Goal: Information Seeking & Learning: Learn about a topic

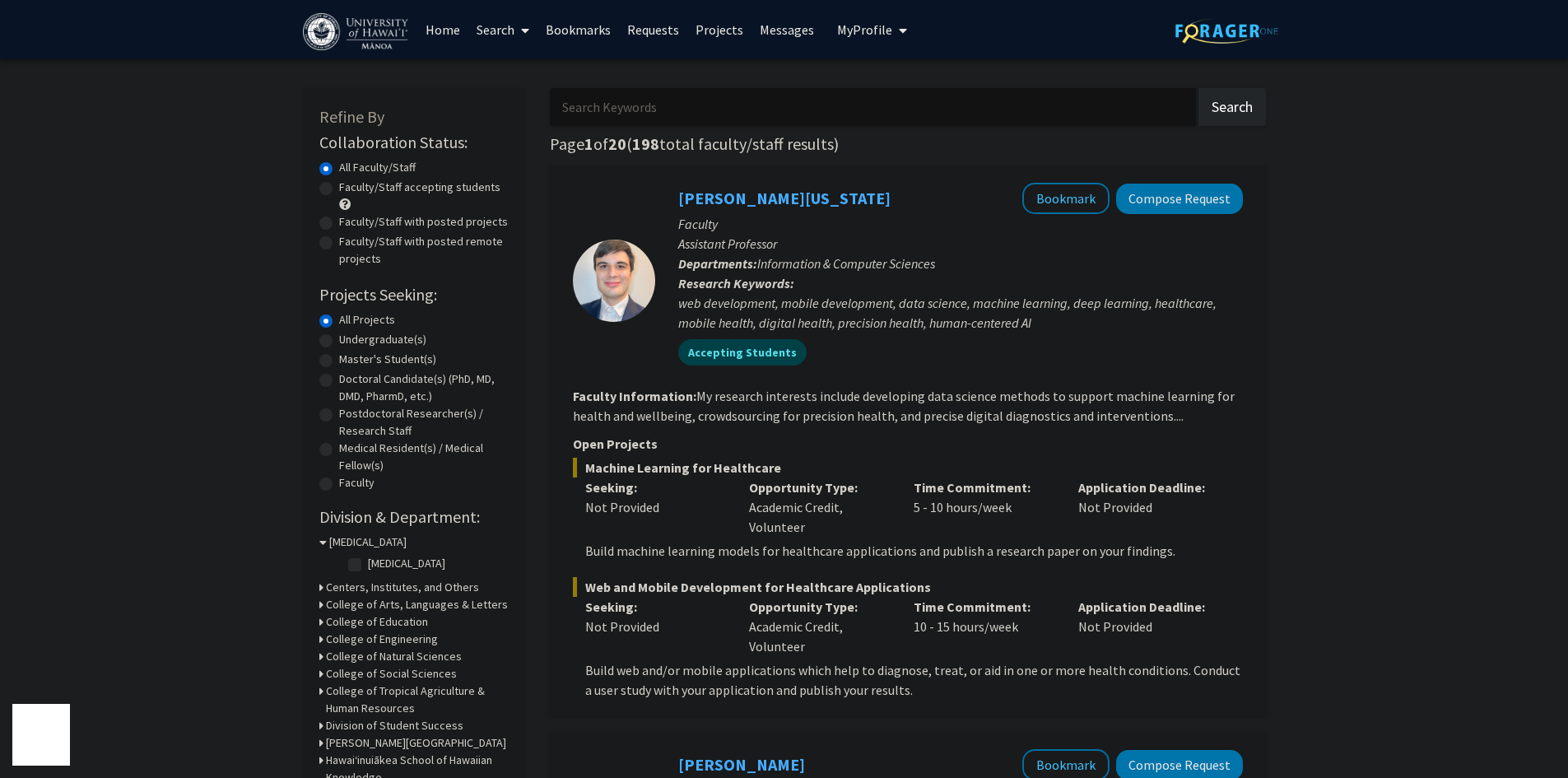
click at [339, 339] on label "Undergraduate(s)" at bounding box center [383, 339] width 88 height 17
click at [339, 339] on input "Undergraduate(s)" at bounding box center [344, 336] width 11 height 11
radio input "true"
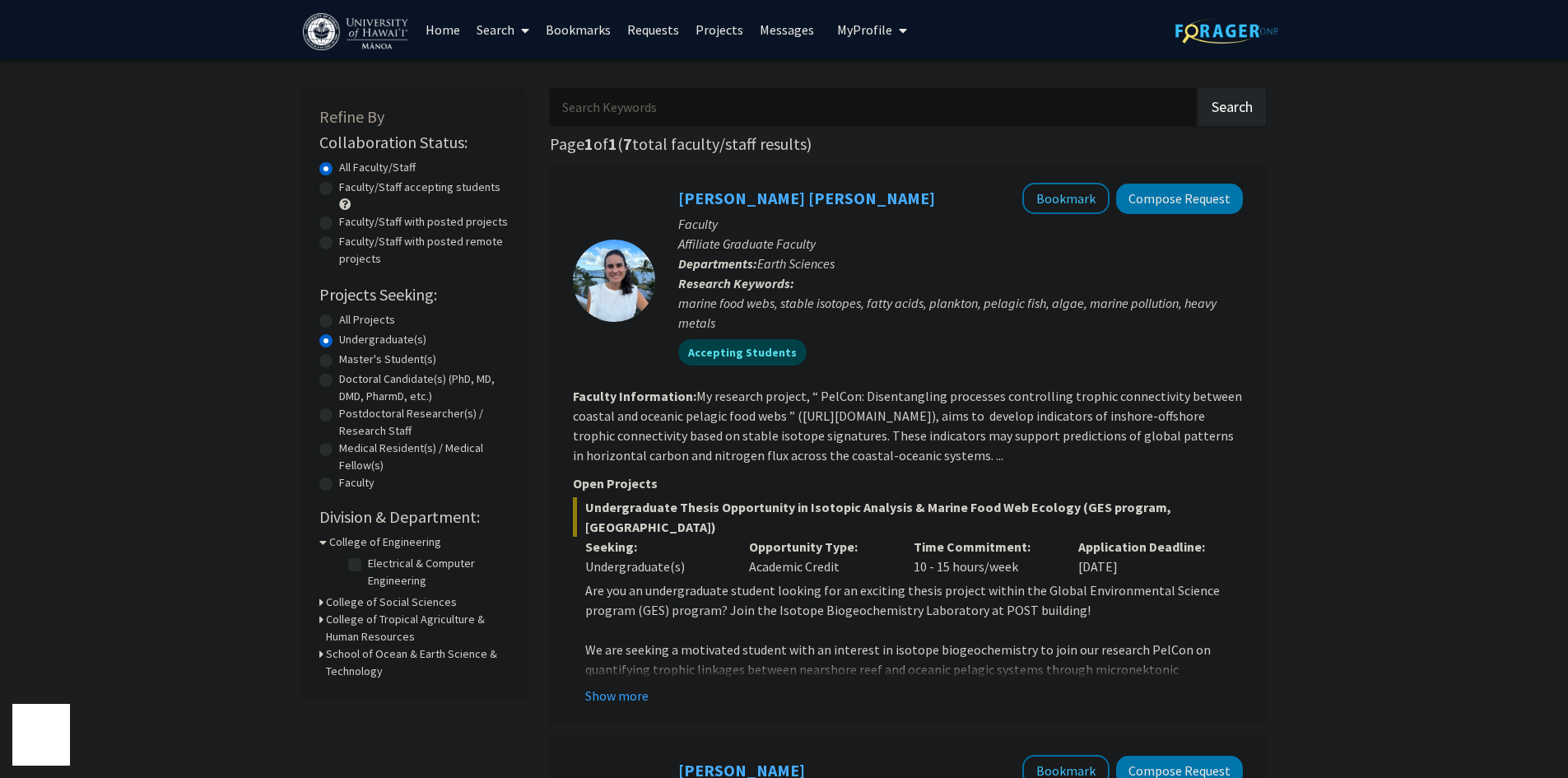
click at [339, 378] on label "Doctoral Candidate(s) (PhD, MD, DMD, PharmD, etc.)" at bounding box center [424, 388] width 170 height 35
click at [339, 378] on input "Doctoral Candidate(s) (PhD, MD, DMD, PharmD, etc.)" at bounding box center [344, 376] width 11 height 11
radio input "true"
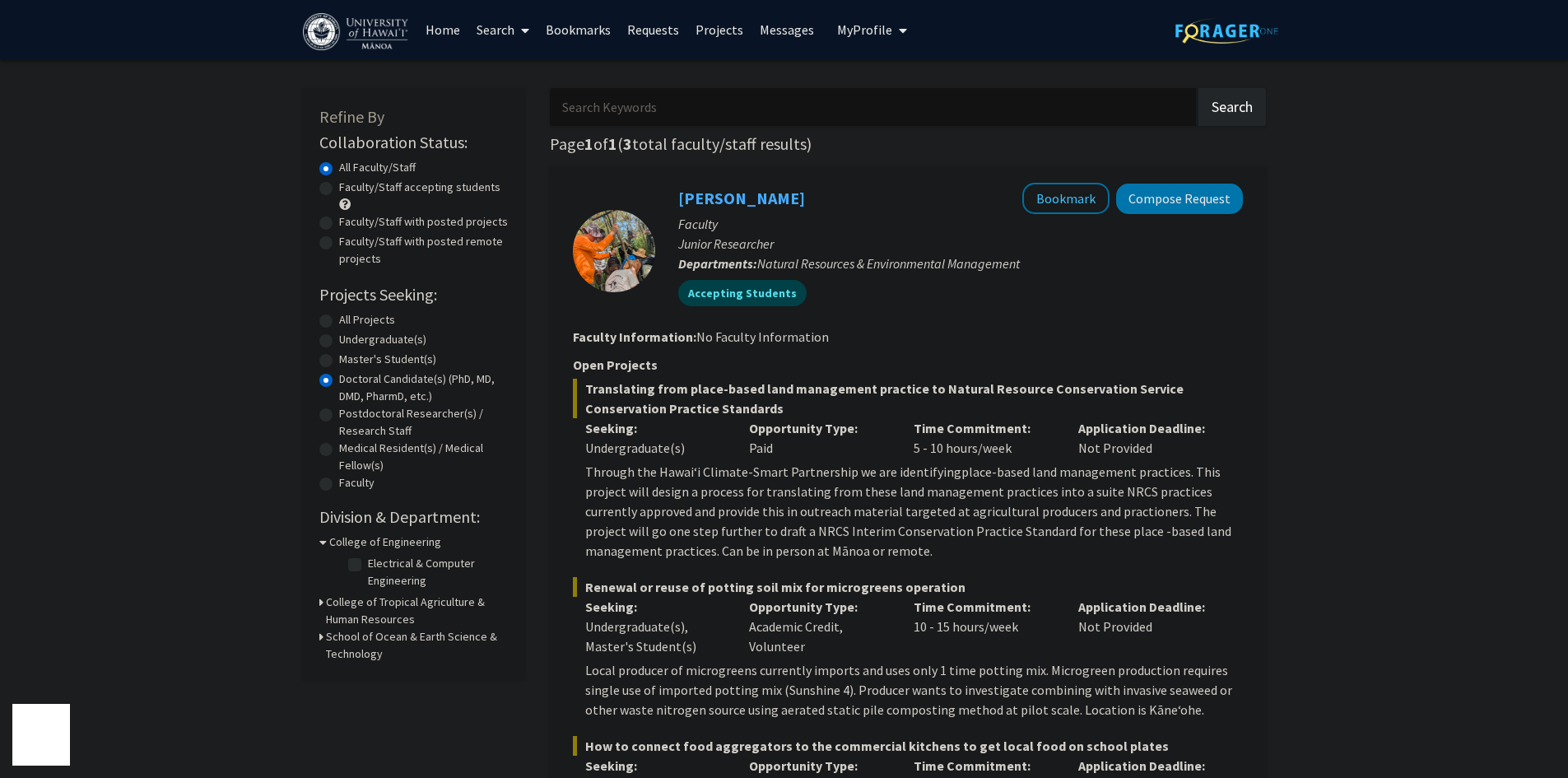
click at [339, 415] on label "Postdoctoral Researcher(s) / Research Staff" at bounding box center [424, 422] width 170 height 35
click at [339, 415] on input "Postdoctoral Researcher(s) / Research Staff" at bounding box center [344, 410] width 11 height 11
radio input "true"
click at [337, 375] on div "Doctoral Candidate(s) (PhD, MD, DMD, PharmD, etc.)" at bounding box center [414, 388] width 189 height 35
click at [339, 362] on label "Master's Student(s)" at bounding box center [387, 359] width 97 height 17
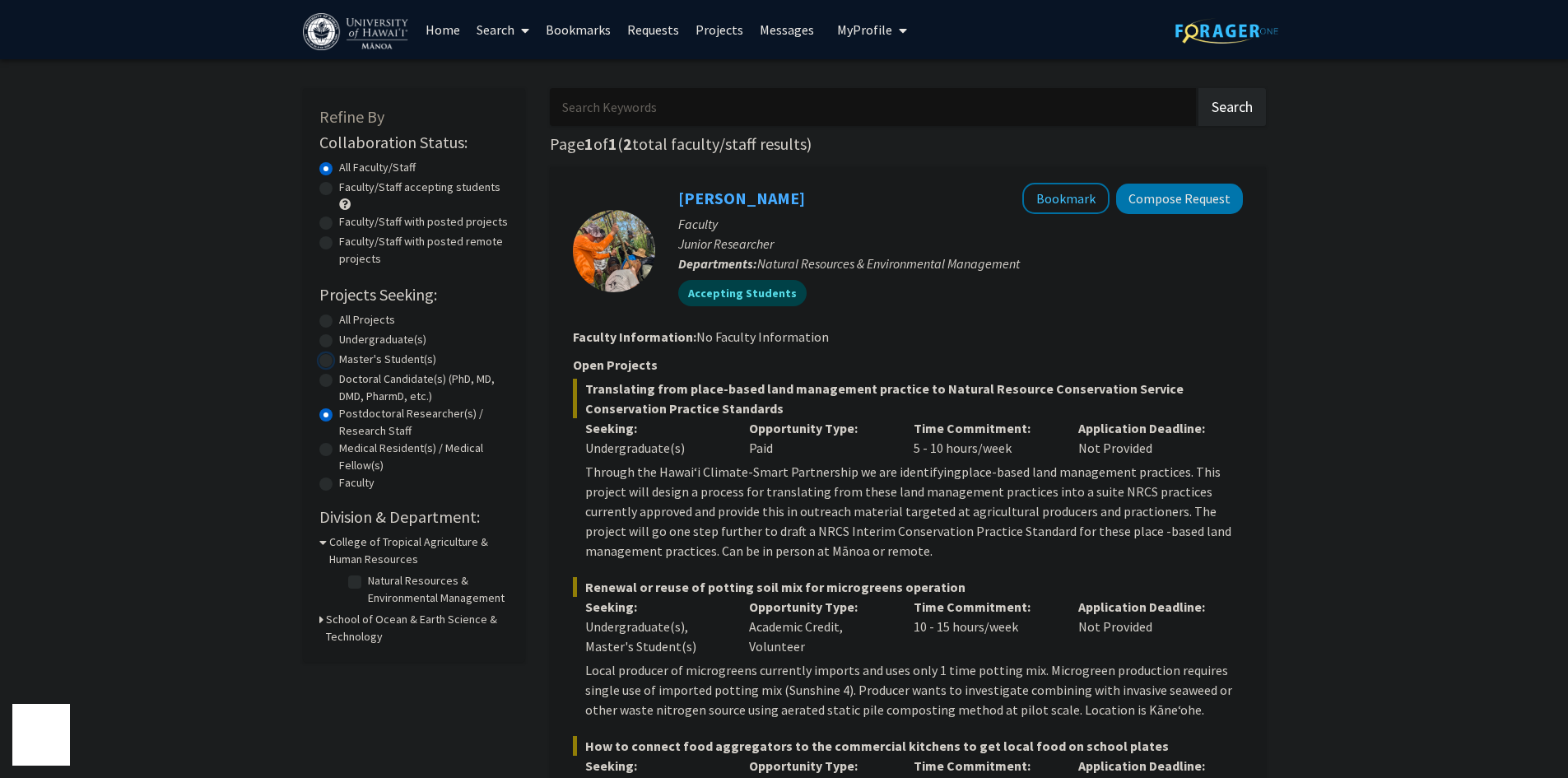
click at [339, 362] on input "Master's Student(s)" at bounding box center [344, 357] width 11 height 11
radio input "true"
click at [339, 339] on label "Undergraduate(s)" at bounding box center [383, 339] width 88 height 17
click at [339, 339] on input "Undergraduate(s)" at bounding box center [344, 336] width 11 height 11
radio input "true"
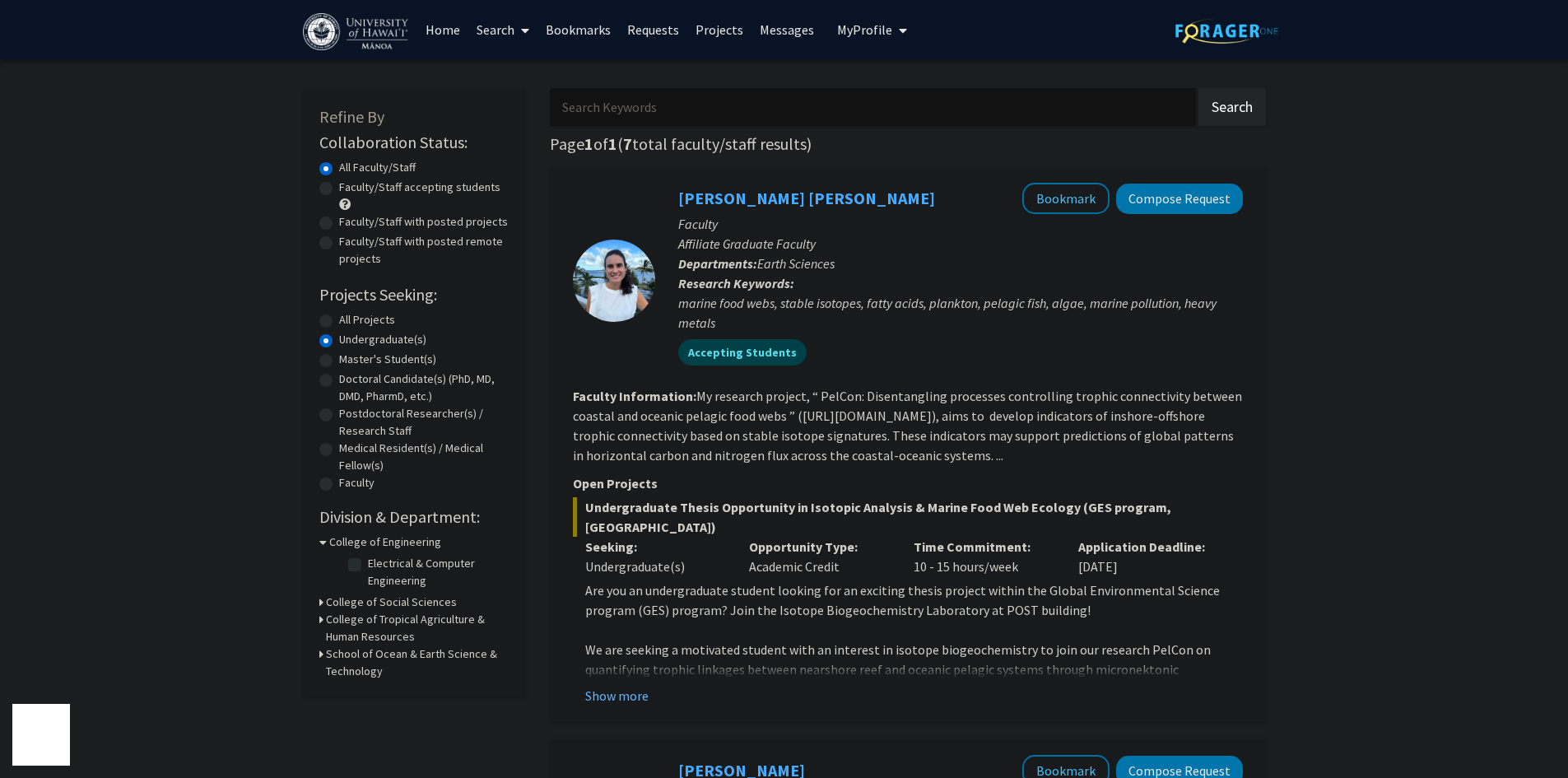
click at [612, 687] on button "Show more" at bounding box center [617, 697] width 63 height 20
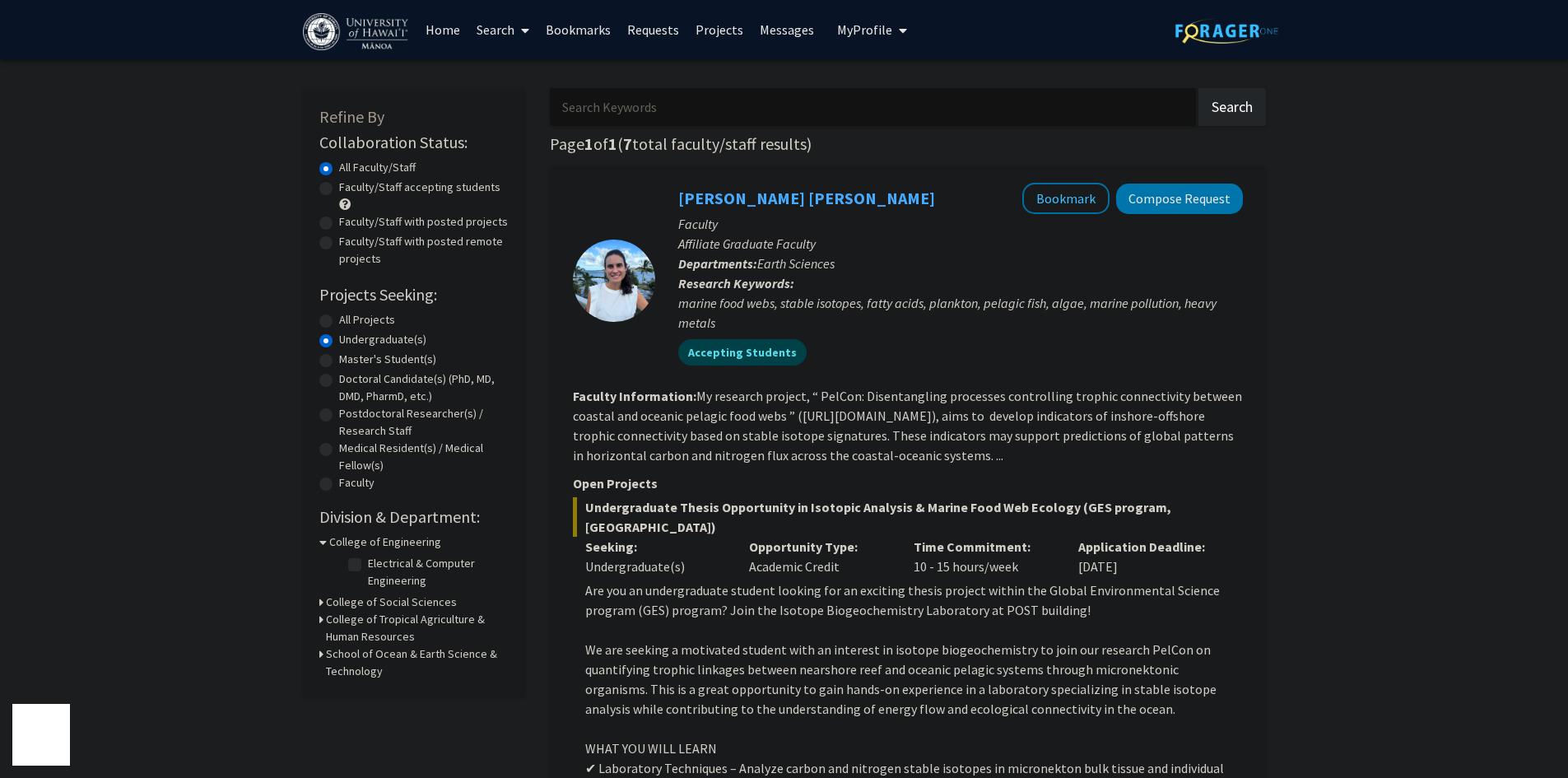
click at [1210, 537] on p "Application Deadline:" at bounding box center [1148, 547] width 140 height 20
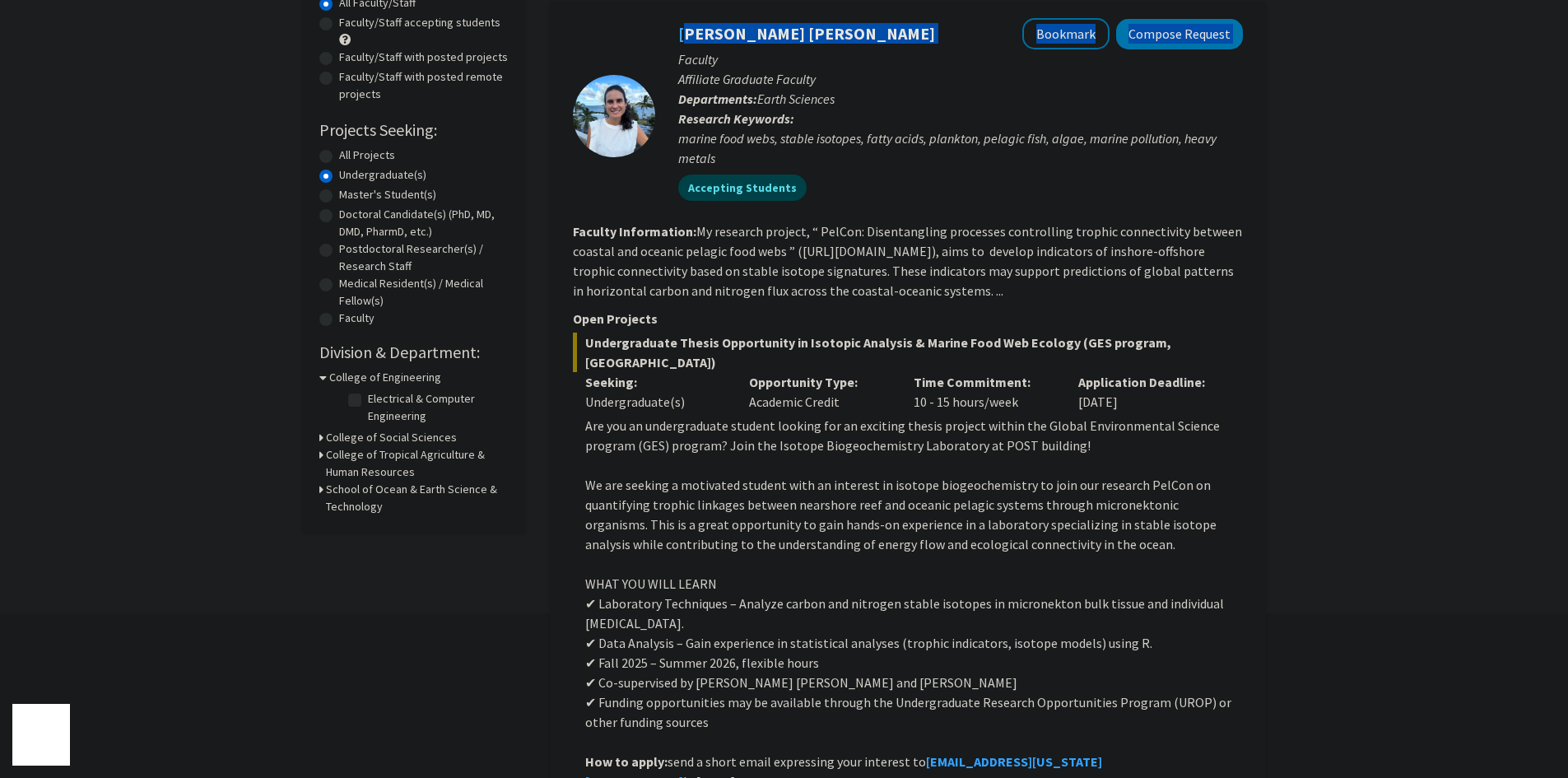
drag, startPoint x: 834, startPoint y: 41, endPoint x: 674, endPoint y: 37, distance: 160.0
click at [674, 37] on div "Rita Garcia Seoane Bookmark Compose Request Faculty Affiliate Graduate Faculty …" at bounding box center [948, 116] width 588 height 196
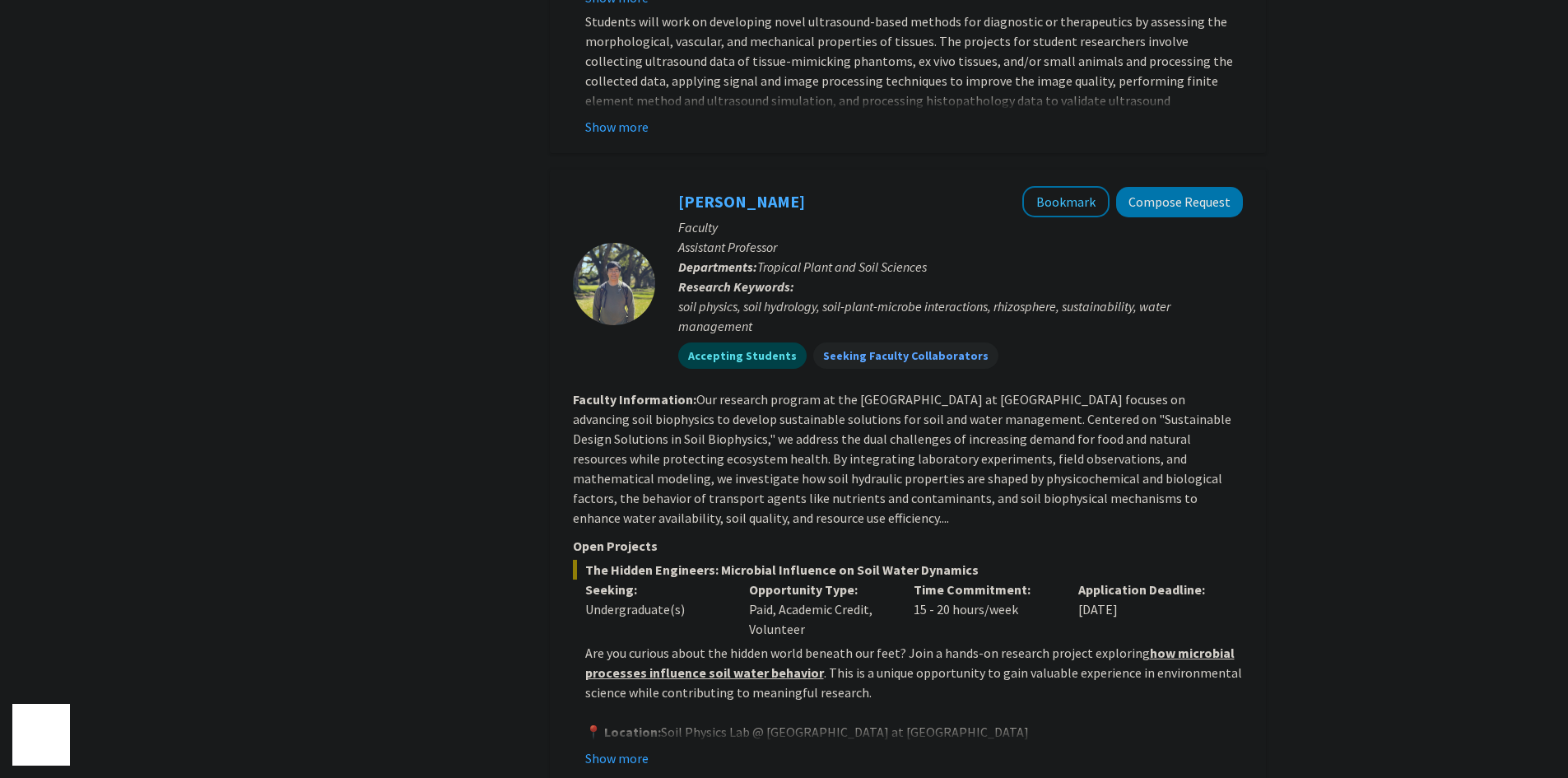
scroll to position [5931, 0]
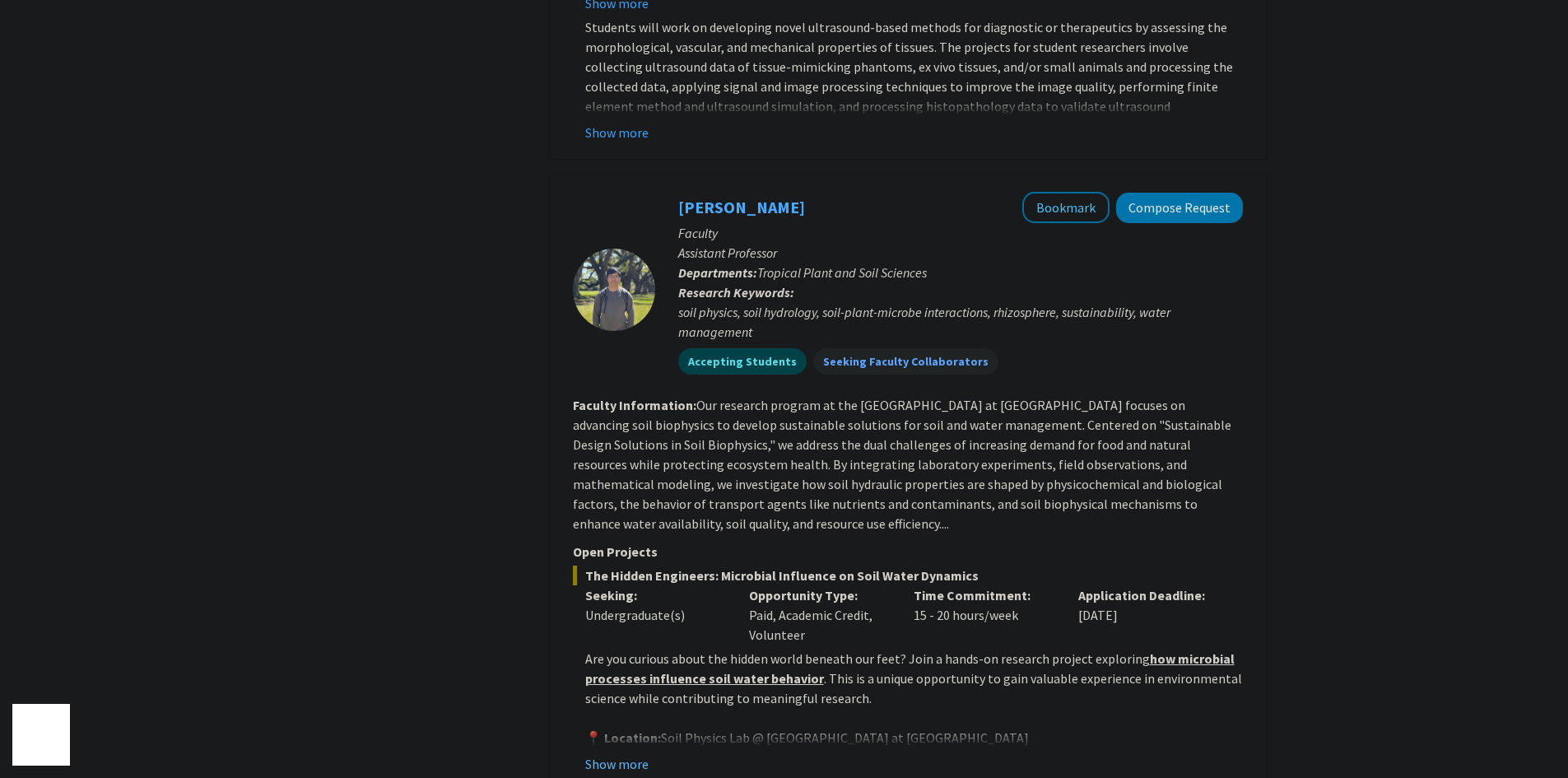
click at [640, 754] on button "Show more" at bounding box center [617, 764] width 63 height 20
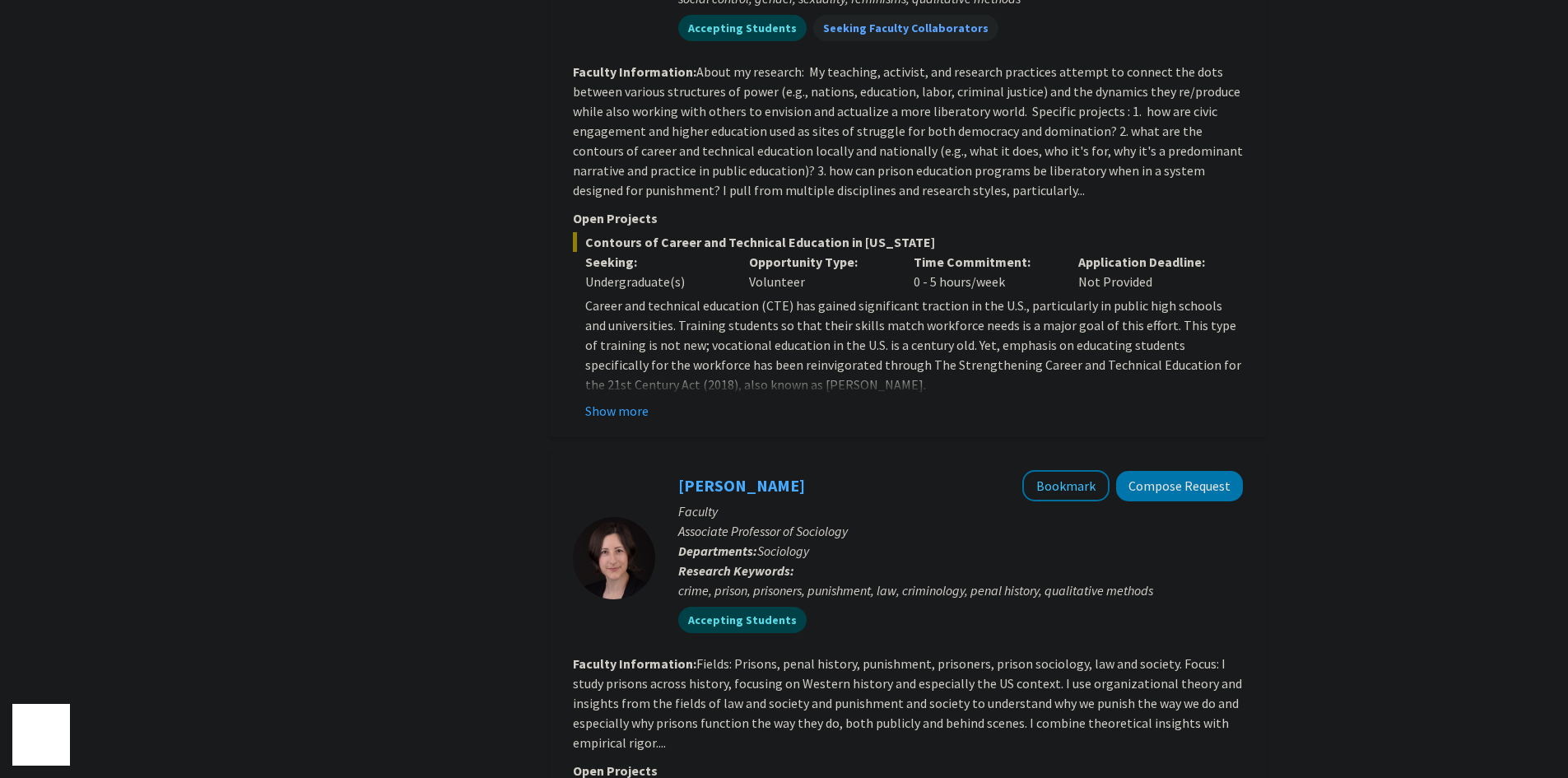
scroll to position [0, 0]
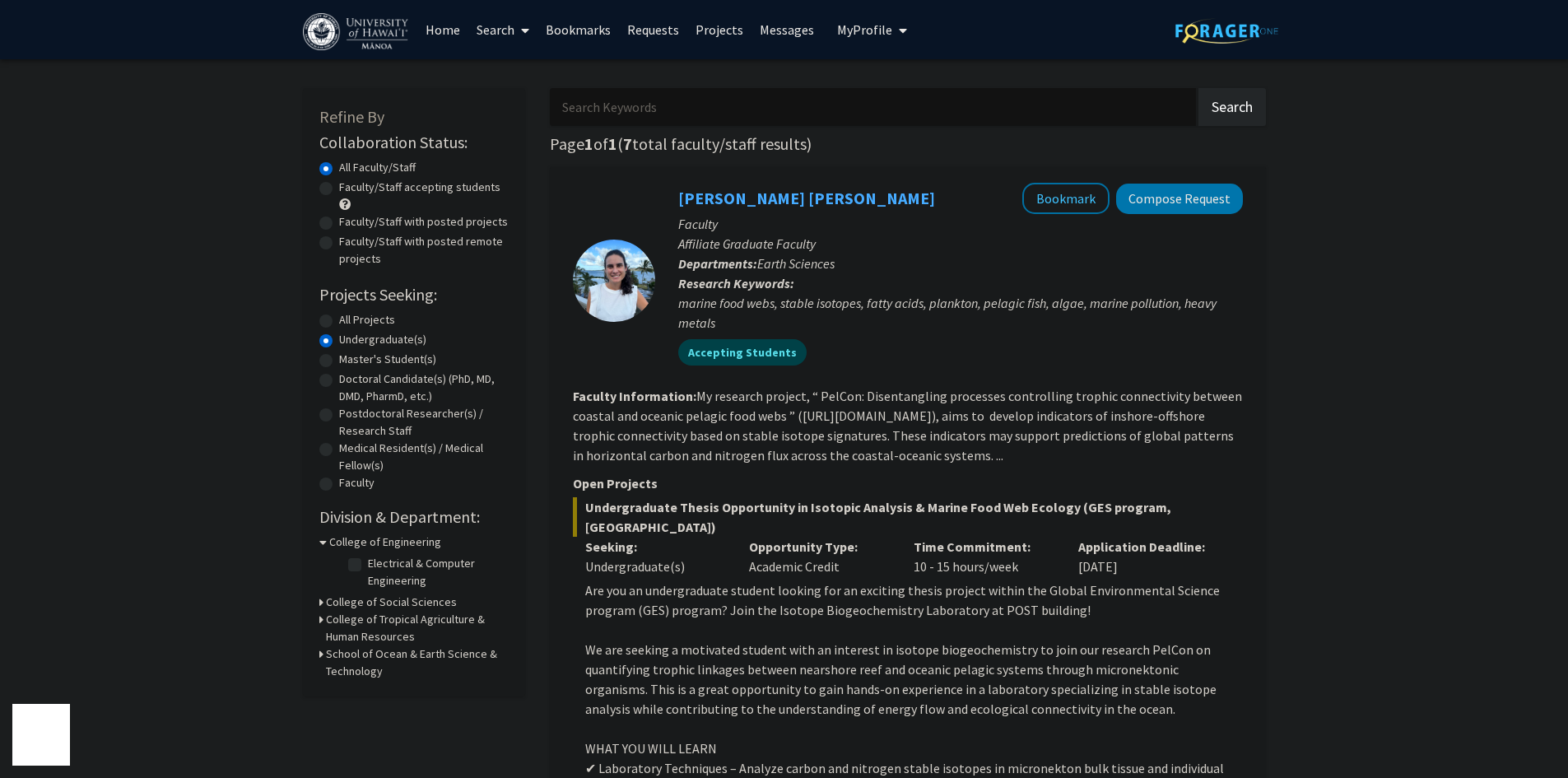
click at [507, 32] on link "Search" at bounding box center [503, 29] width 69 height 58
click at [736, 29] on link "Projects" at bounding box center [719, 29] width 64 height 58
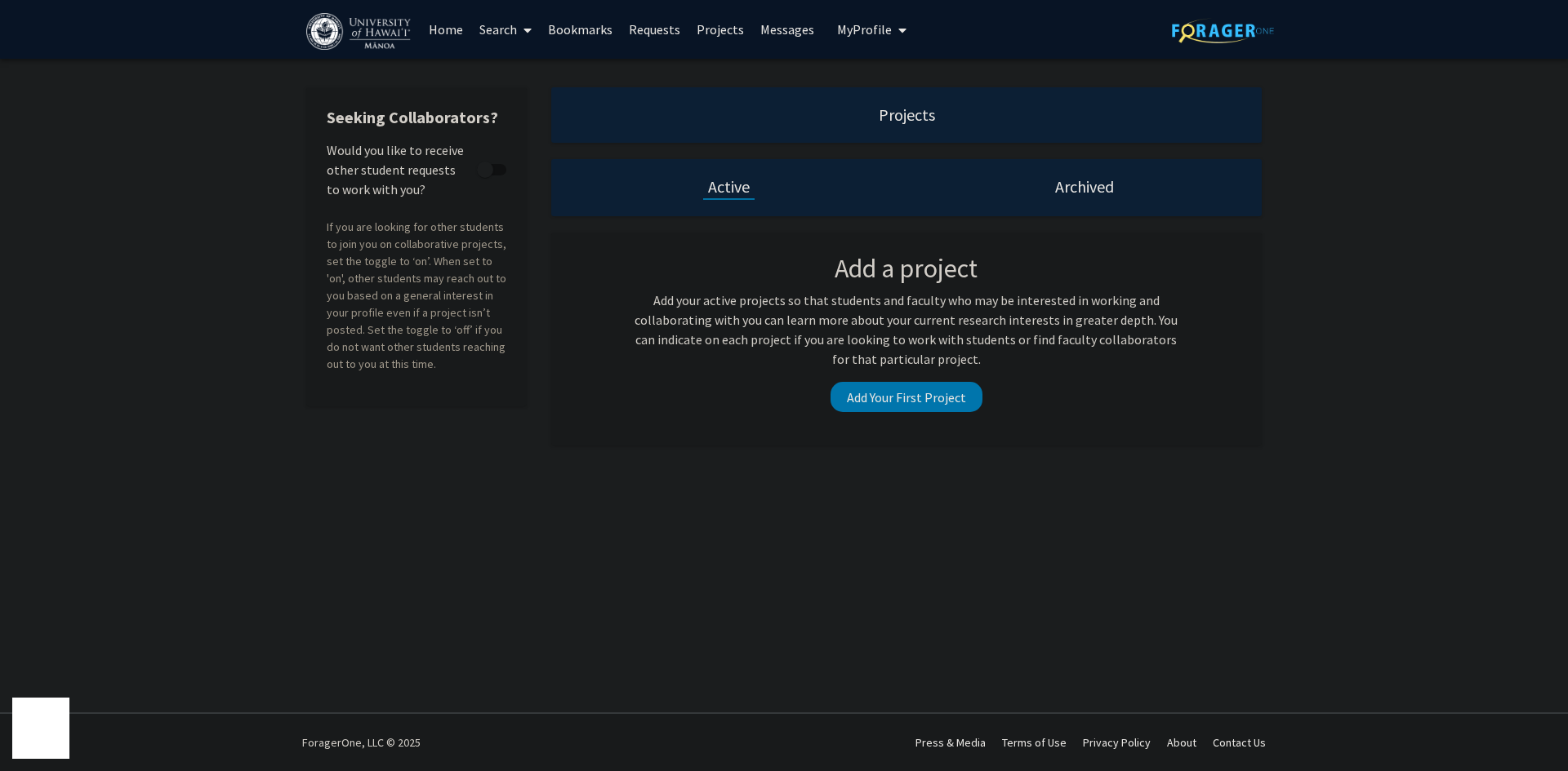
click at [516, 28] on link "Search" at bounding box center [506, 29] width 69 height 57
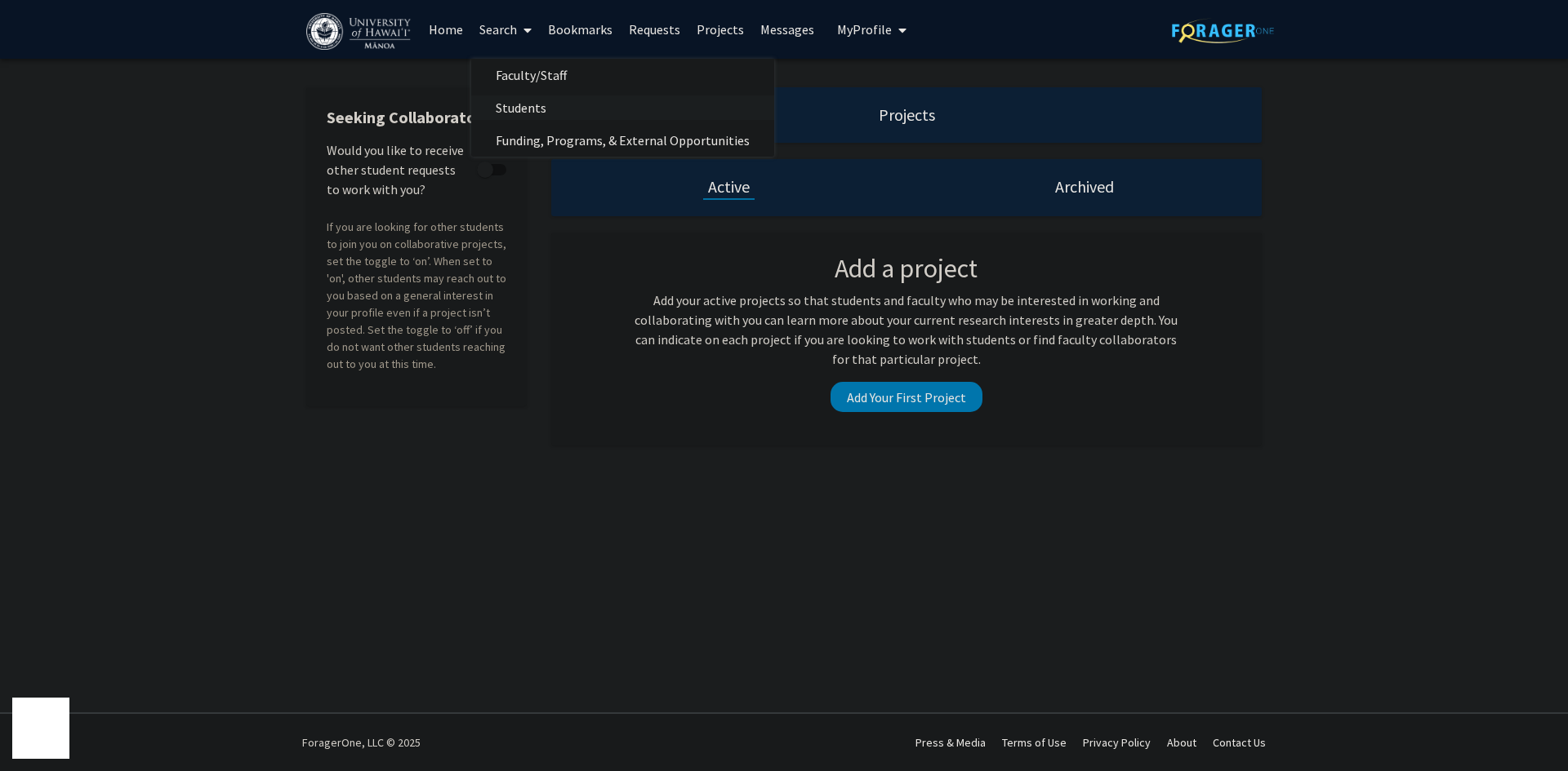
click at [502, 103] on span "Students" at bounding box center [521, 108] width 100 height 33
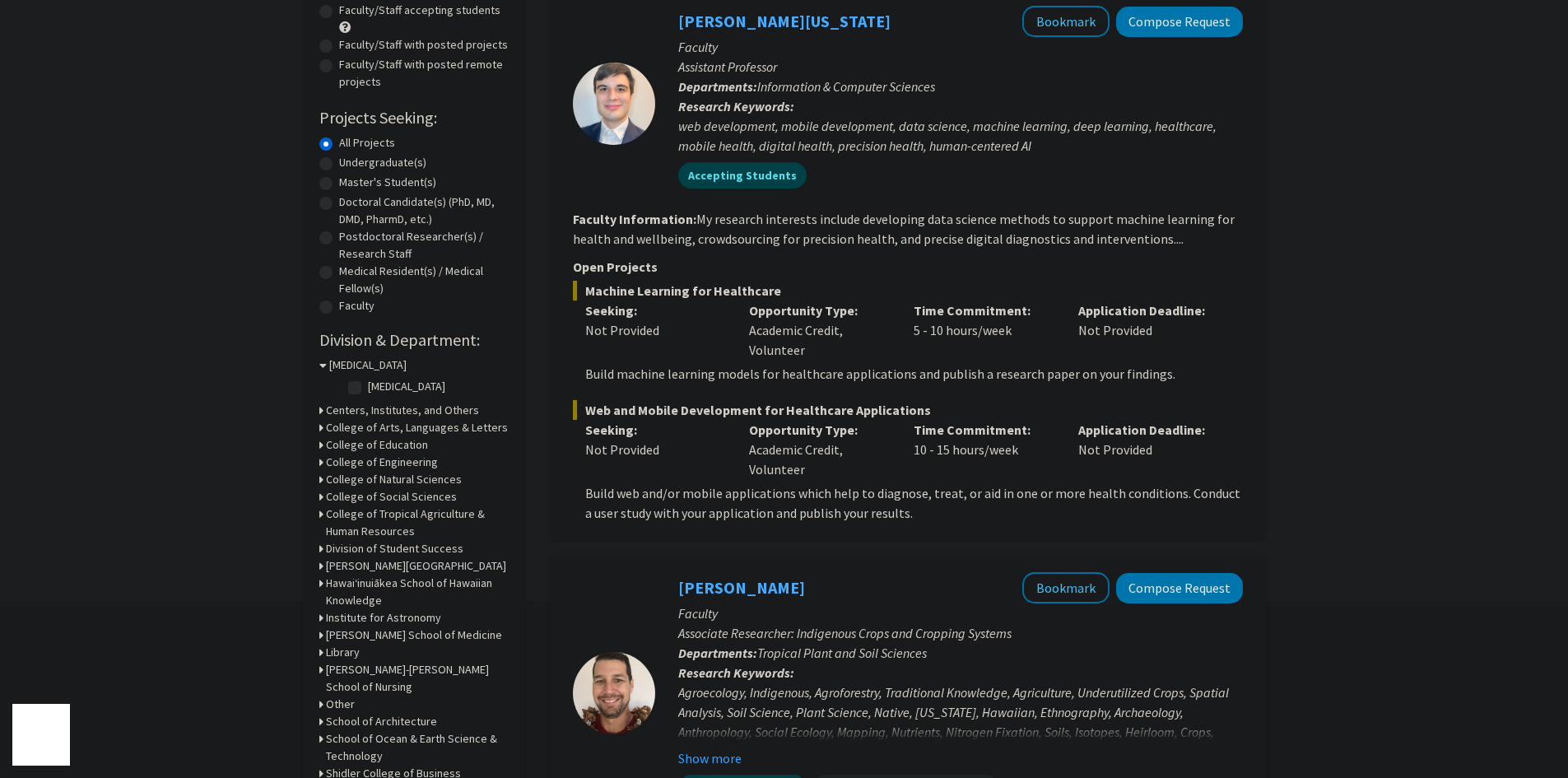
scroll to position [247, 0]
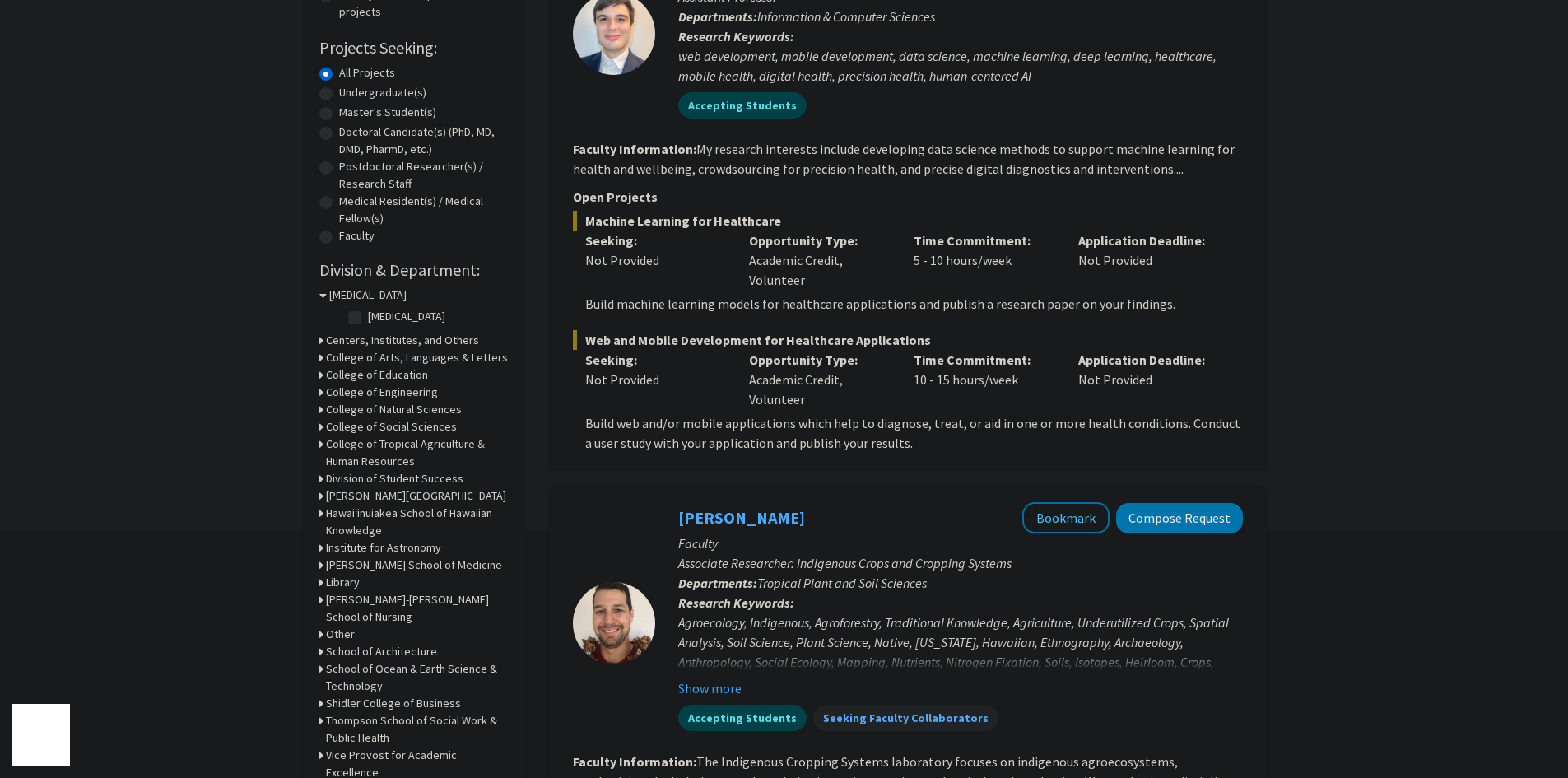
click at [351, 411] on h3 "College of Natural Sciences" at bounding box center [394, 410] width 136 height 17
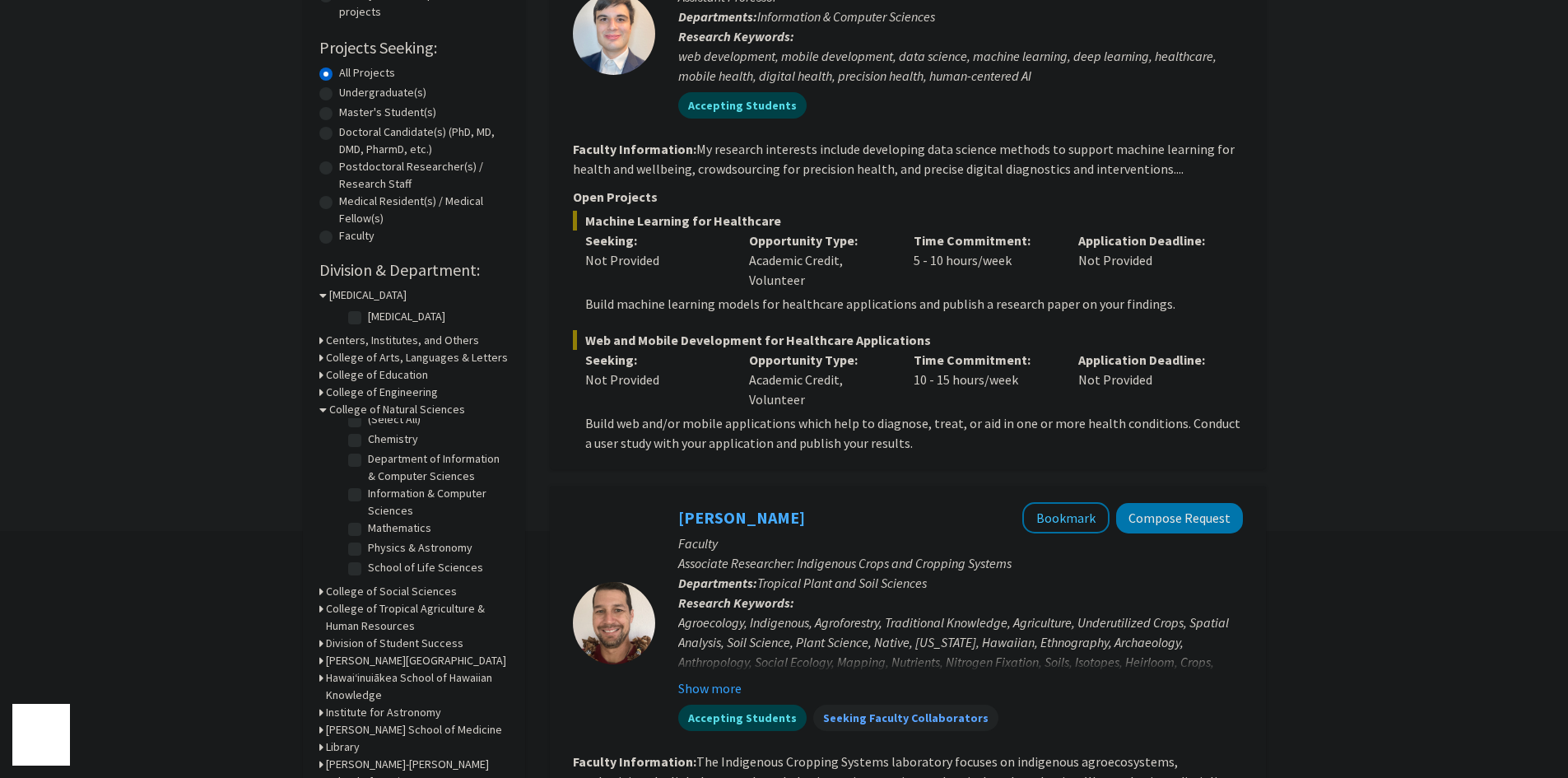
scroll to position [411, 0]
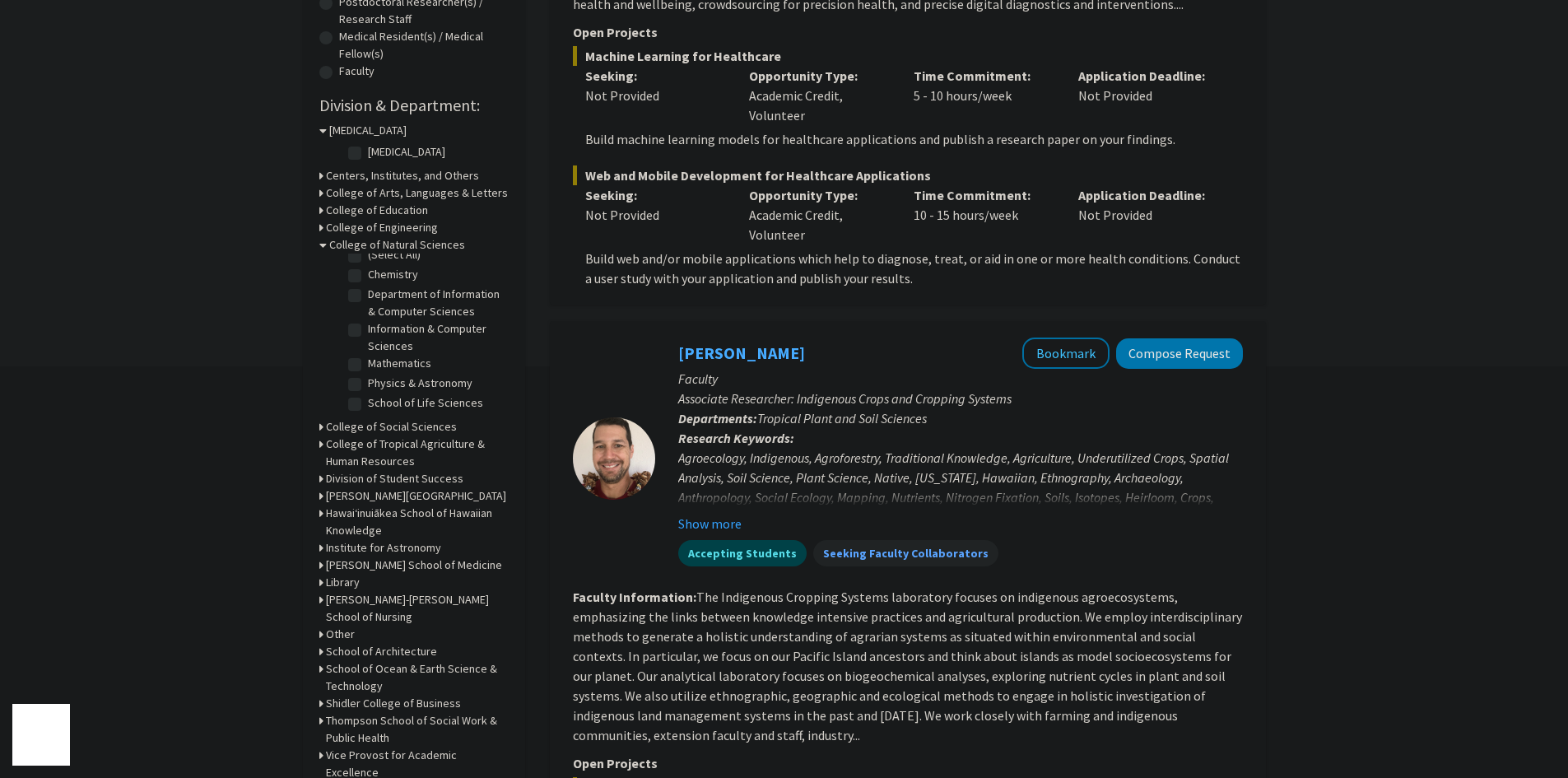
click at [368, 406] on label "School of Life Sciences" at bounding box center [426, 403] width 115 height 17
click at [368, 405] on input "School of Life Sciences" at bounding box center [374, 400] width 11 height 11
checkbox input "true"
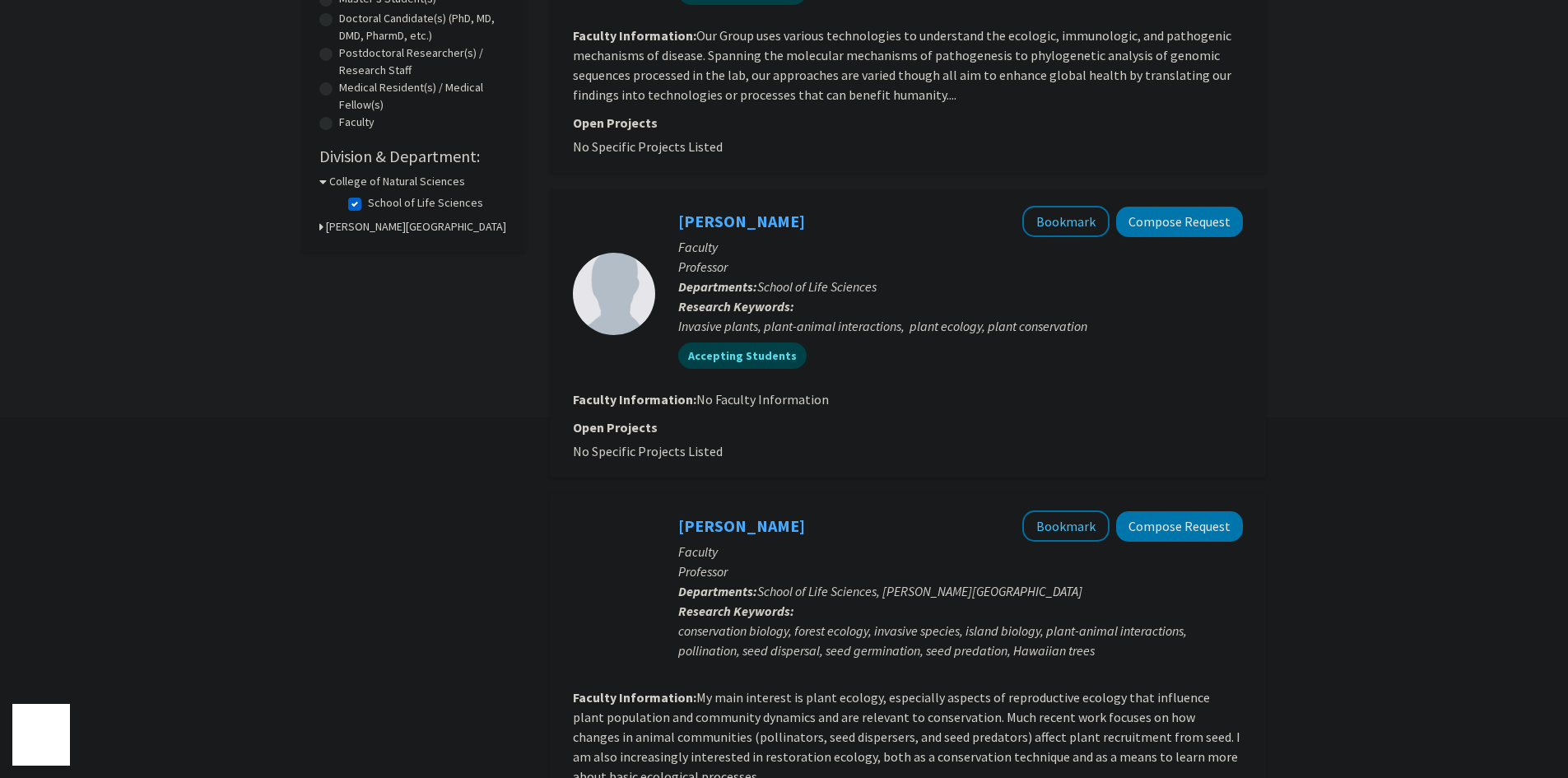
scroll to position [495, 0]
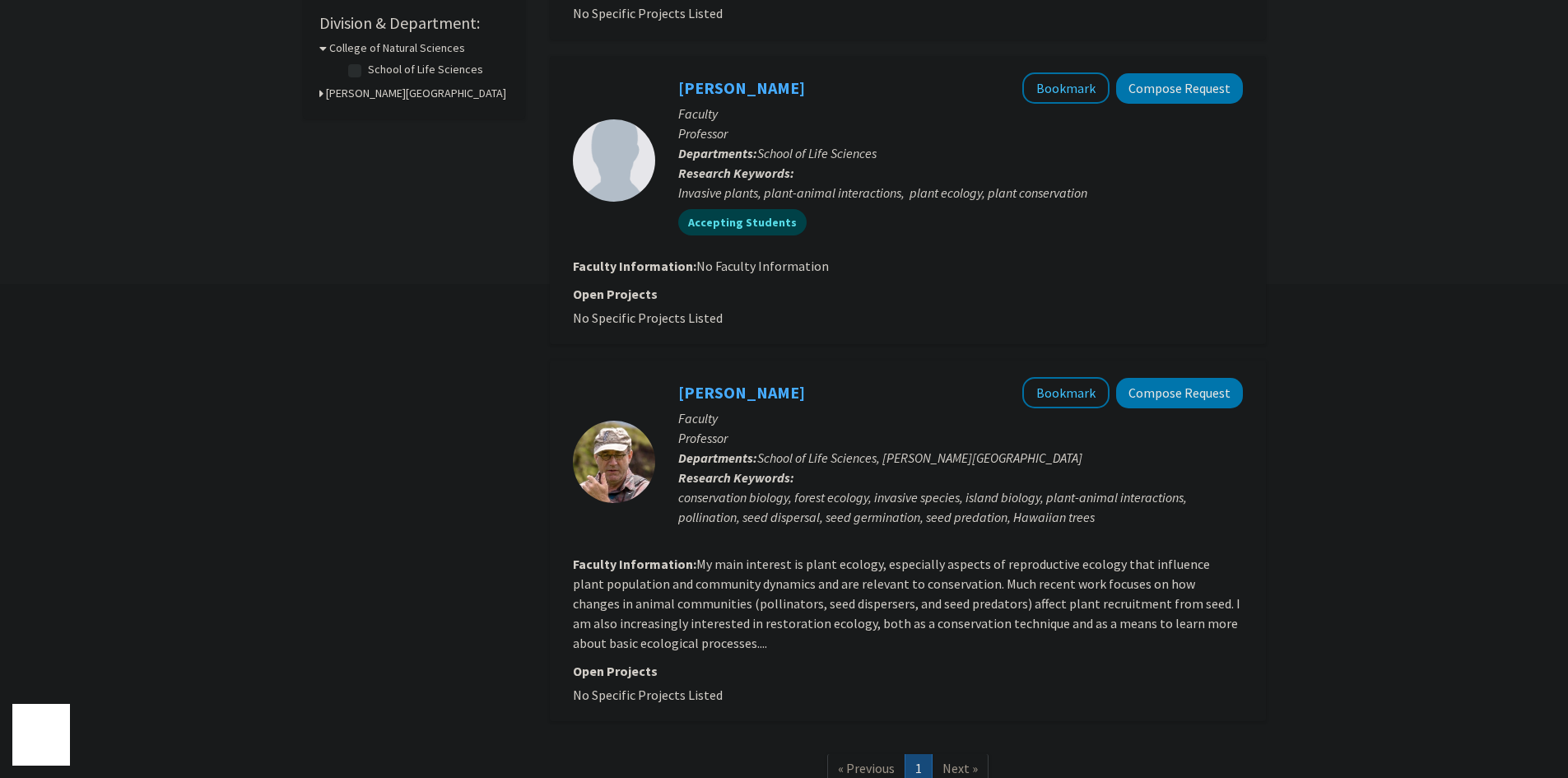
checkbox input "false"
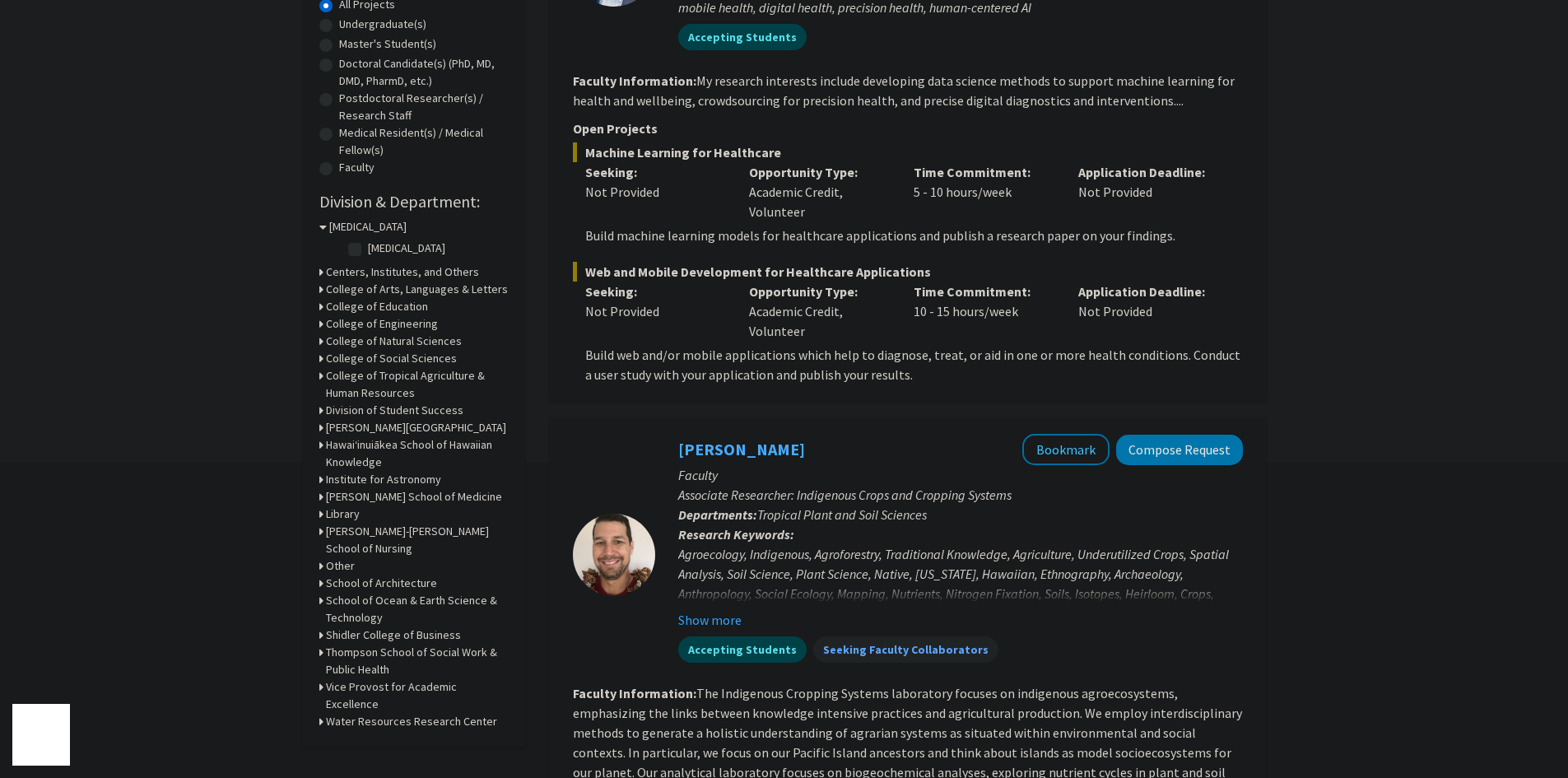
scroll to position [329, 0]
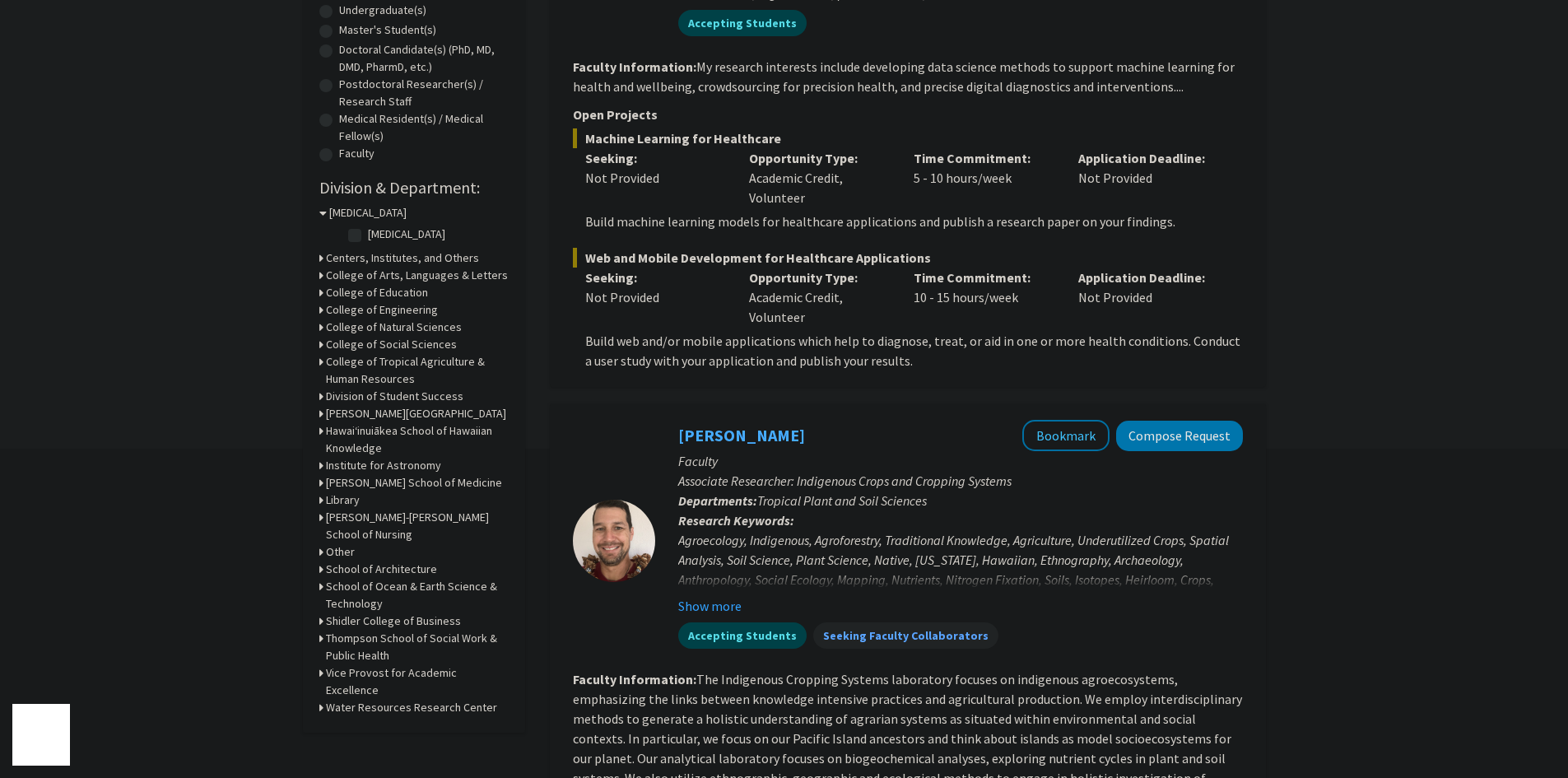
click at [321, 588] on icon at bounding box center [322, 586] width 5 height 17
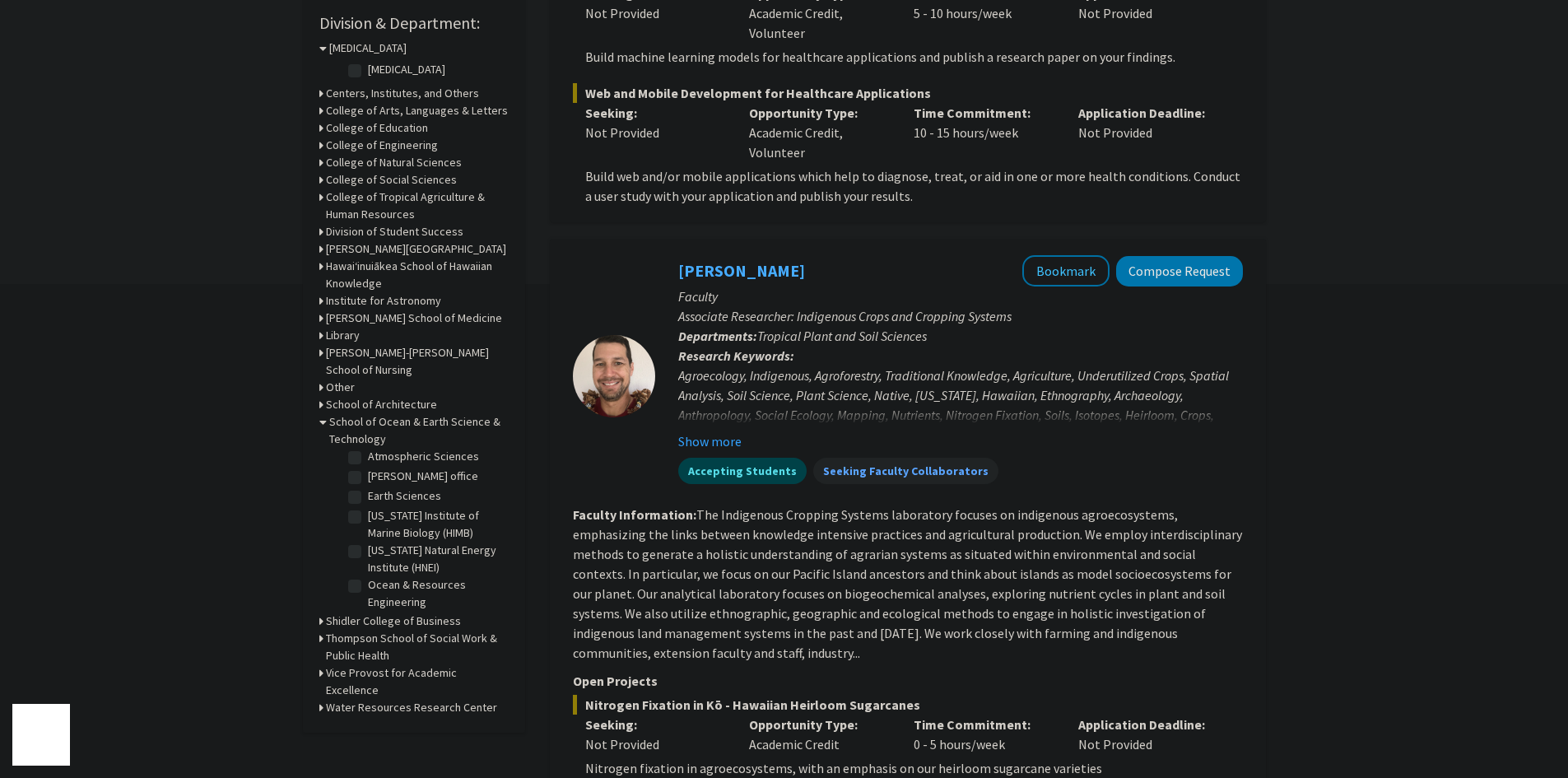
scroll to position [82, 0]
click at [368, 464] on label "[US_STATE] Institute of Marine Biology (HIMB)" at bounding box center [437, 466] width 137 height 35
click at [368, 460] on input "[US_STATE] Institute of Marine Biology (HIMB)" at bounding box center [374, 454] width 11 height 11
checkbox input "true"
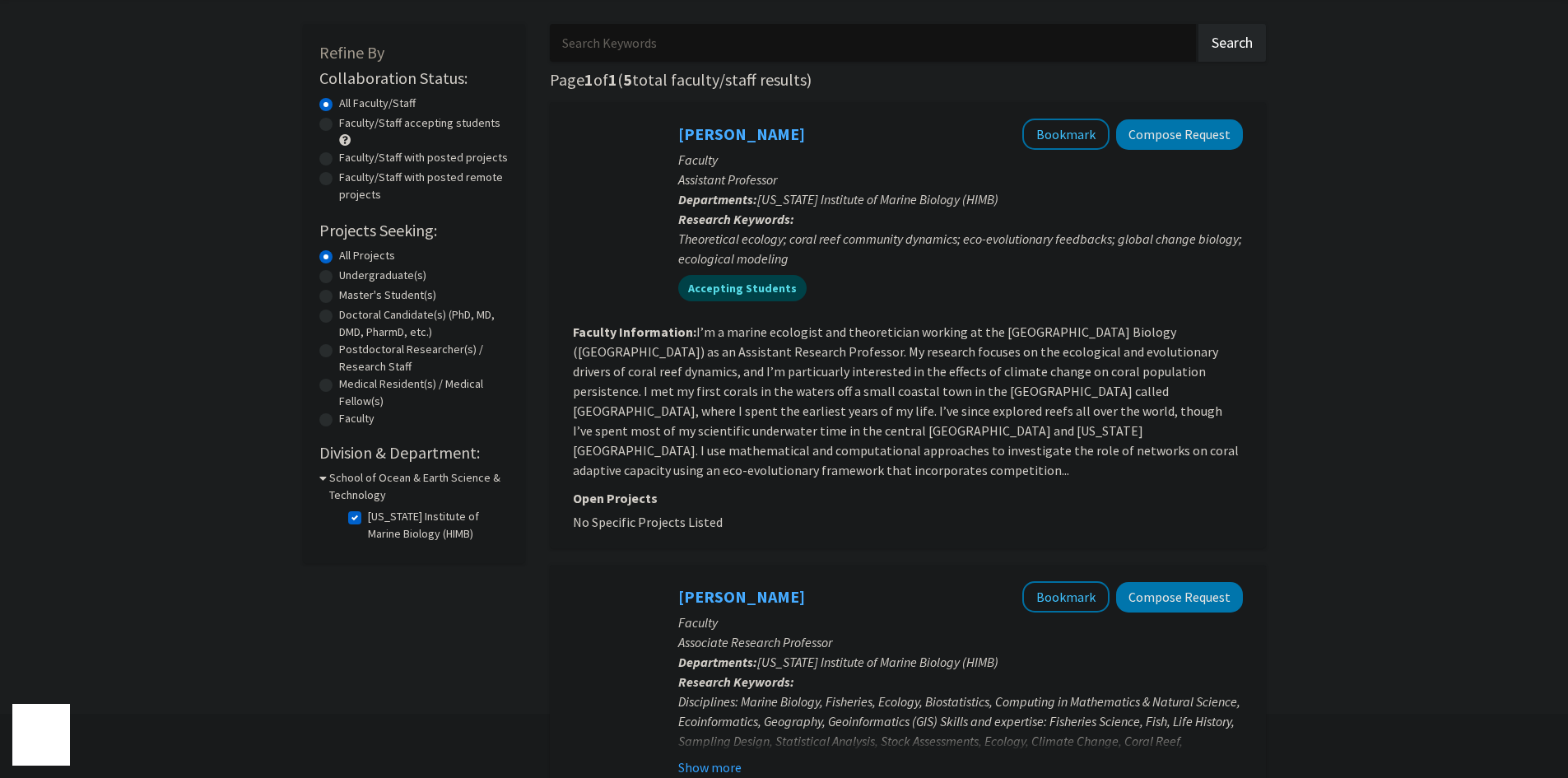
scroll to position [62, 0]
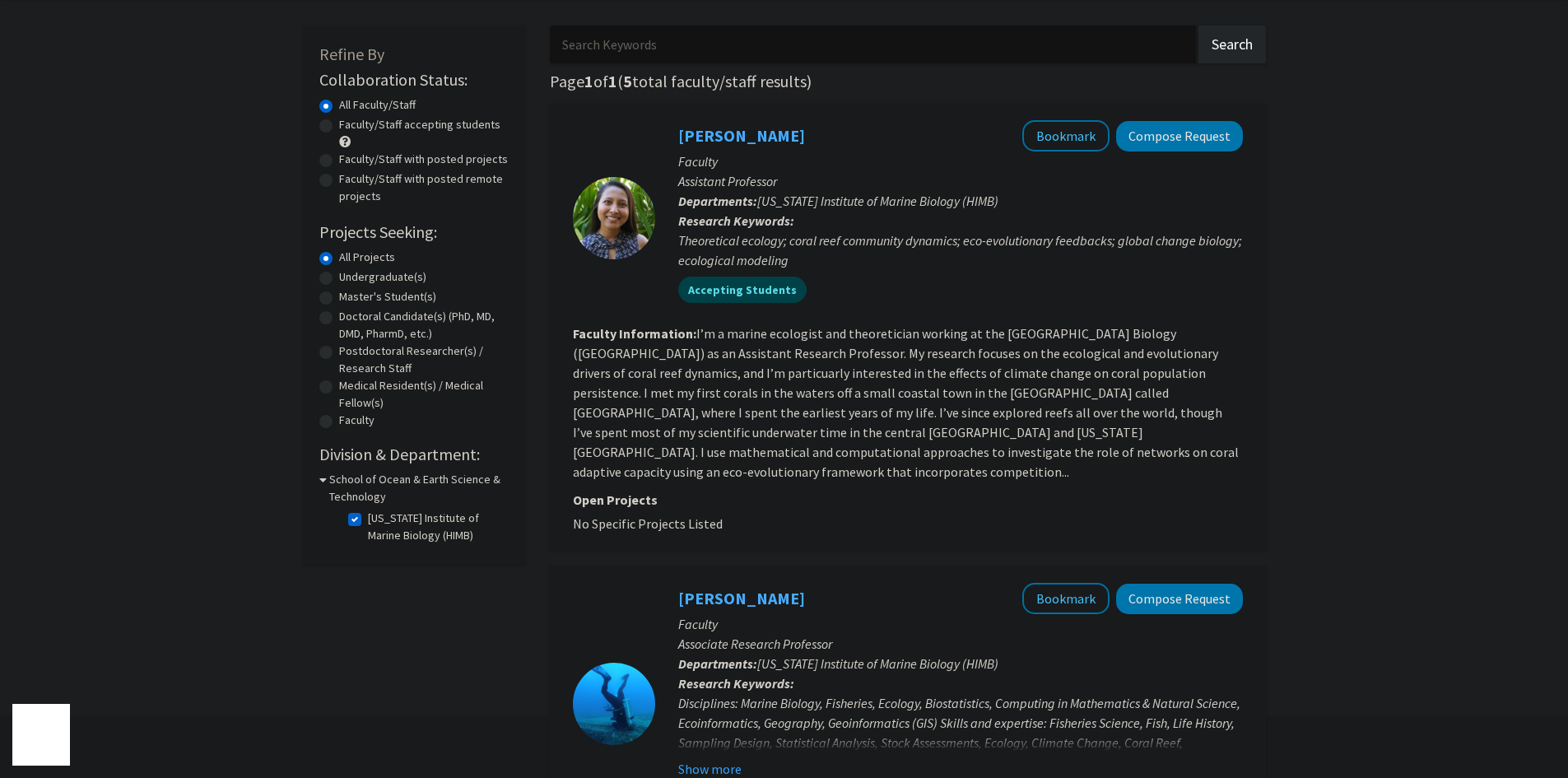
click at [350, 512] on fg-checkbox "[US_STATE] Institute of Marine Biology (HIMB) [US_STATE] Institute of Marine Bi…" at bounding box center [426, 528] width 156 height 35
click at [368, 518] on label "[US_STATE] Institute of Marine Biology (HIMB)" at bounding box center [437, 528] width 137 height 35
click at [368, 518] on input "[US_STATE] Institute of Marine Biology (HIMB)" at bounding box center [374, 516] width 11 height 11
checkbox input "false"
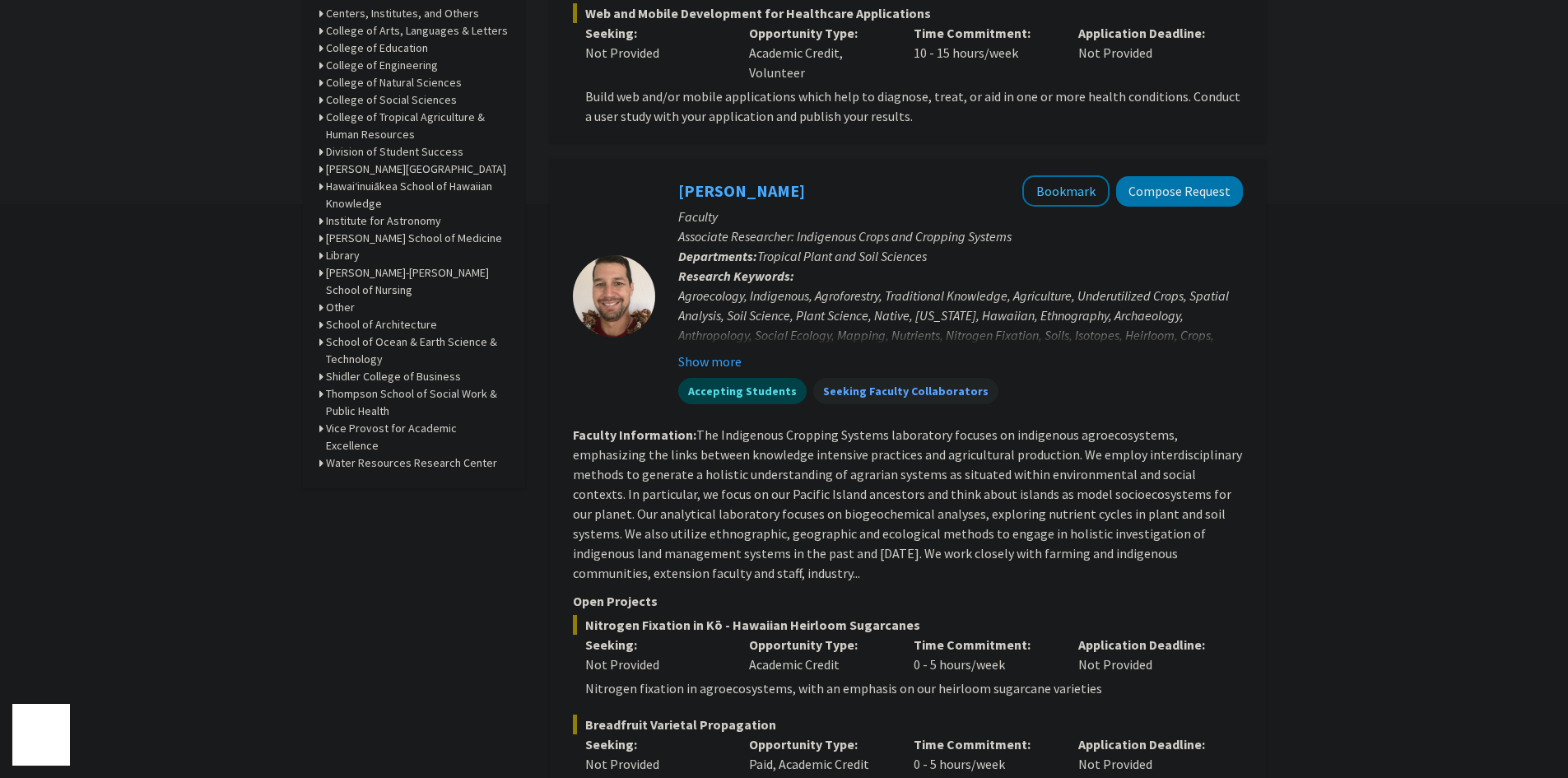
scroll to position [577, 0]
click at [337, 353] on h3 "School of Ocean & Earth Science & Technology" at bounding box center [418, 348] width 183 height 35
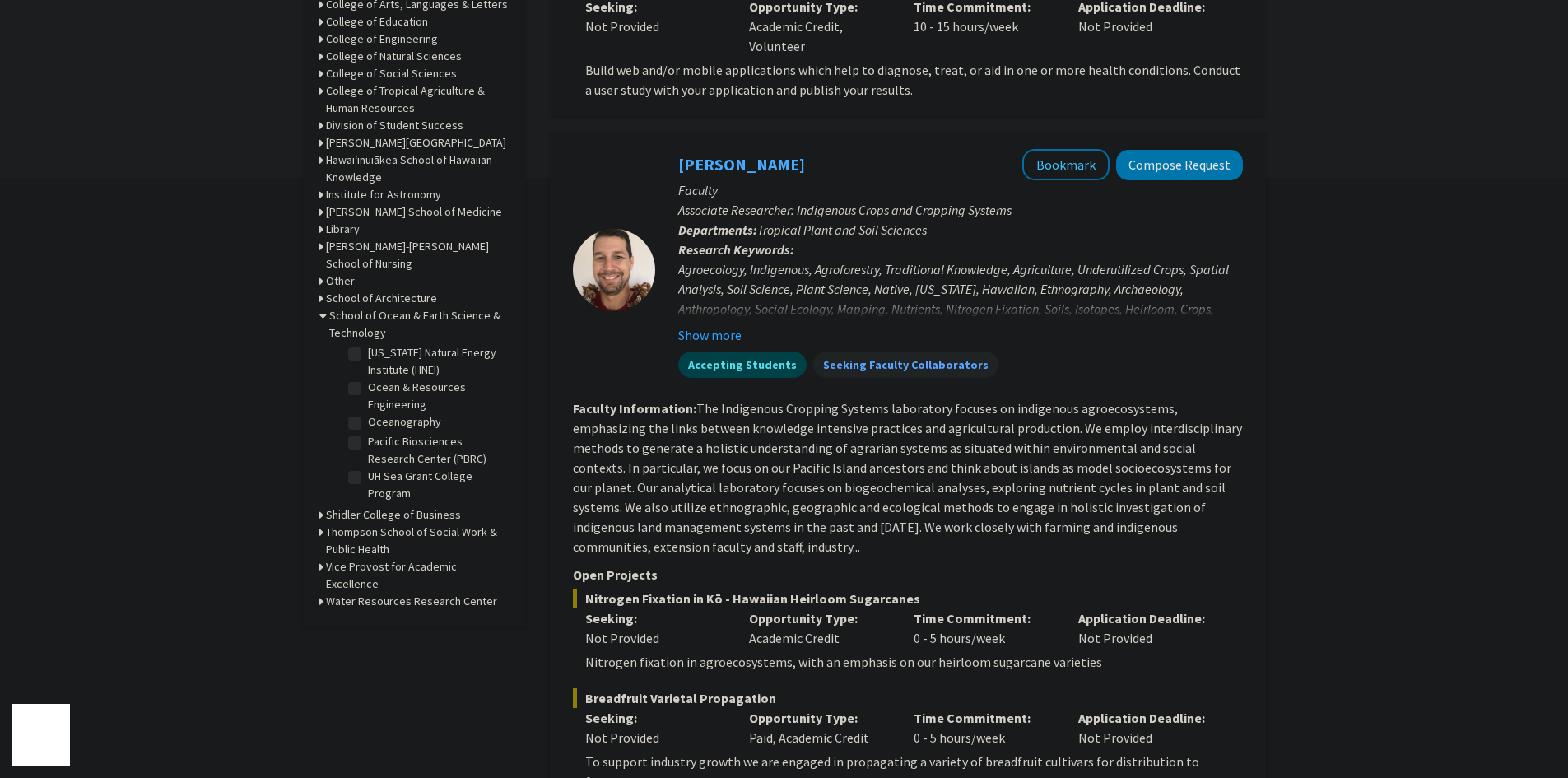
scroll to position [659, 0]
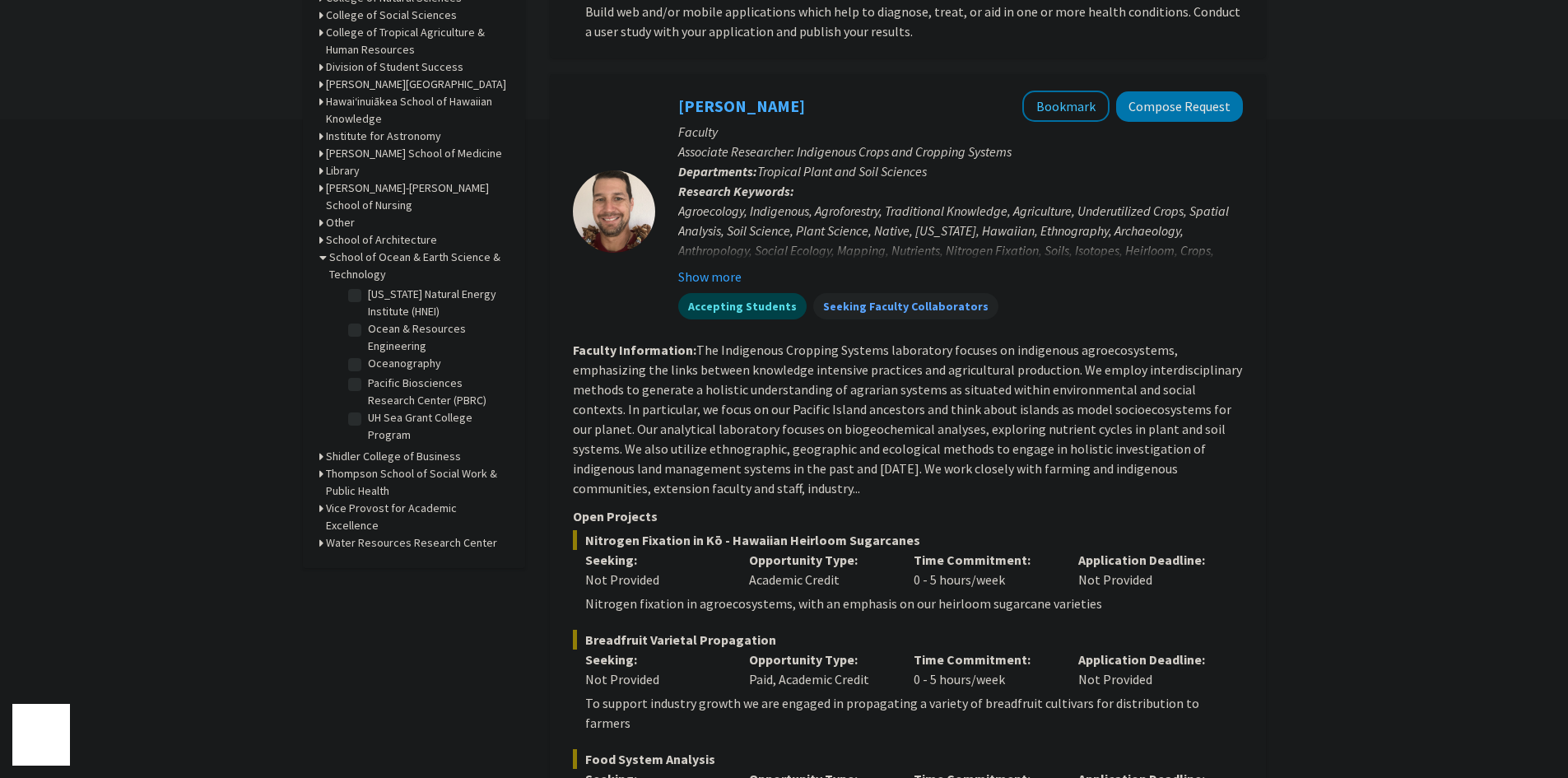
click at [368, 381] on label "Pacific Biosciences Research Center (PBRC)" at bounding box center [437, 392] width 137 height 35
click at [368, 381] on input "Pacific Biosciences Research Center (PBRC)" at bounding box center [374, 380] width 11 height 11
checkbox input "true"
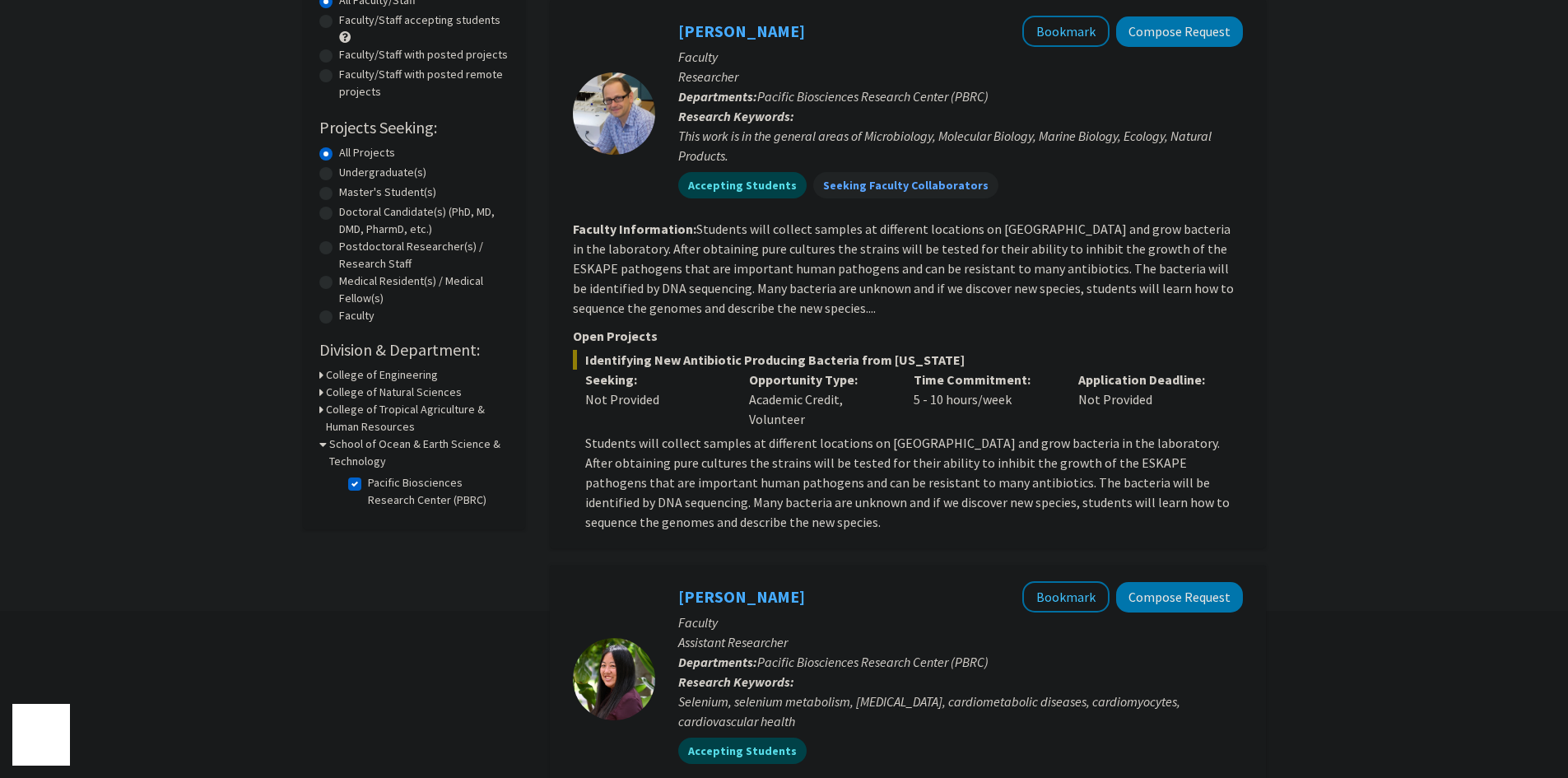
scroll to position [247, 0]
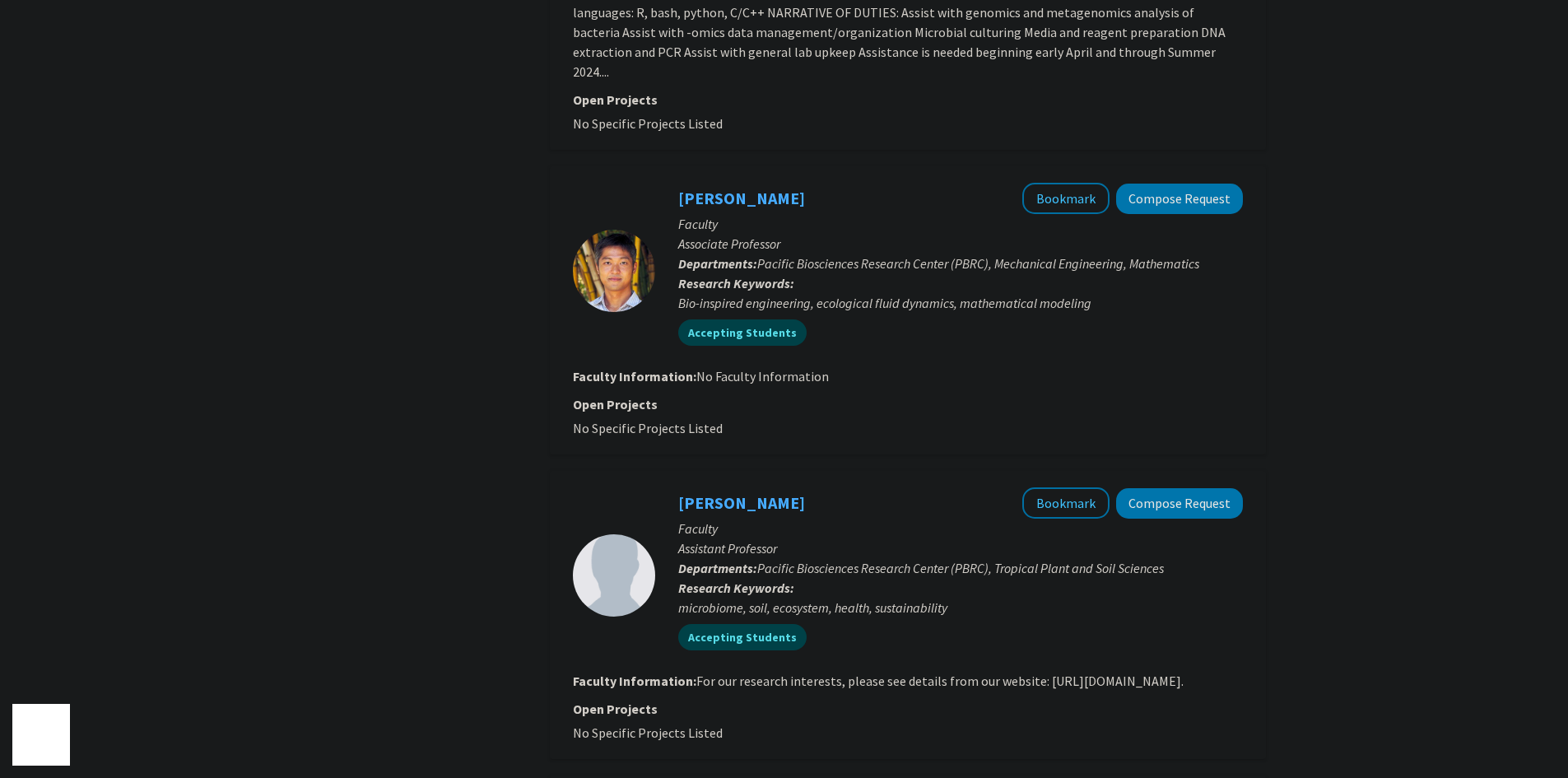
drag, startPoint x: 395, startPoint y: 674, endPoint x: 398, endPoint y: 589, distance: 85.1
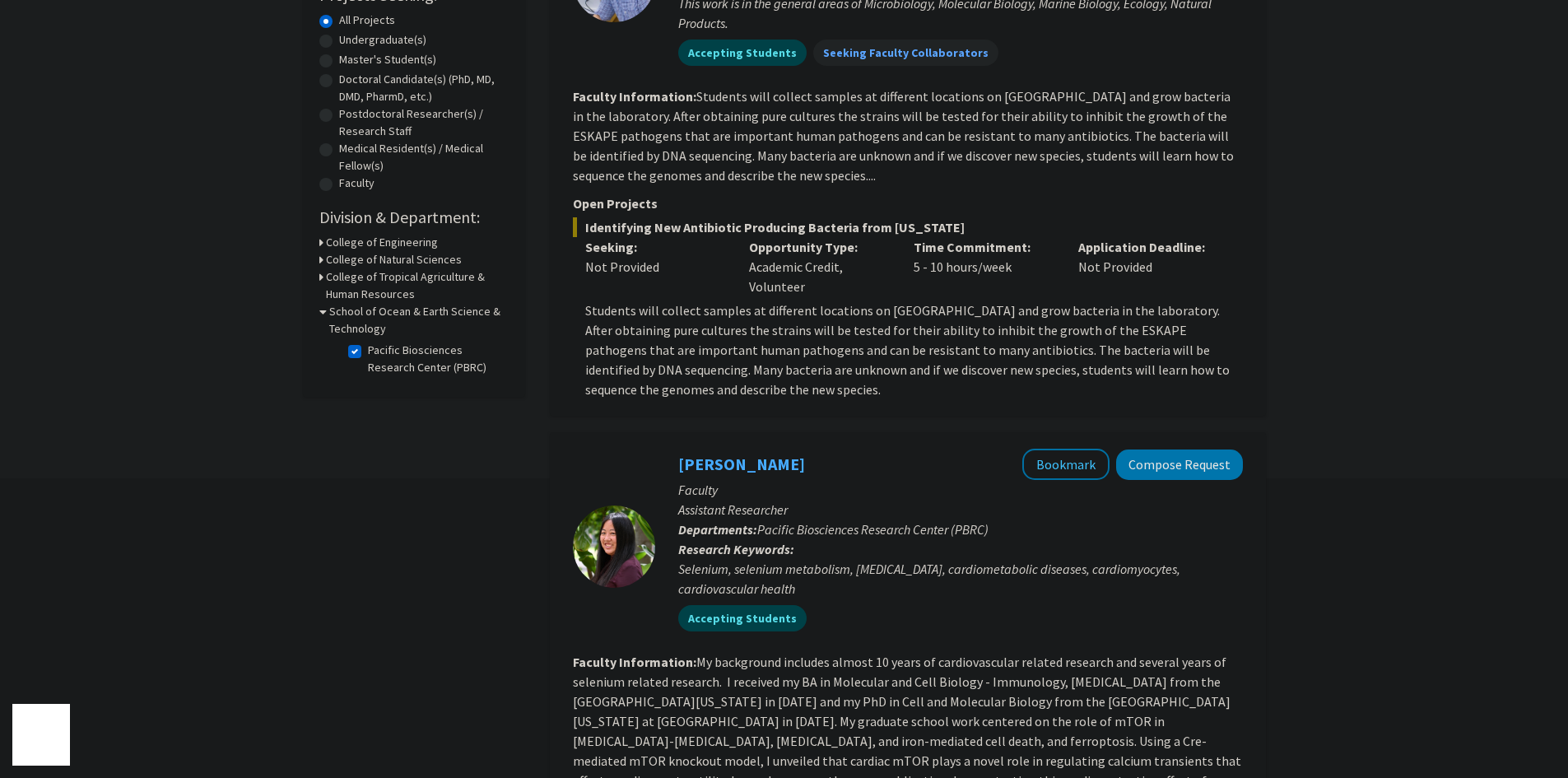
scroll to position [0, 0]
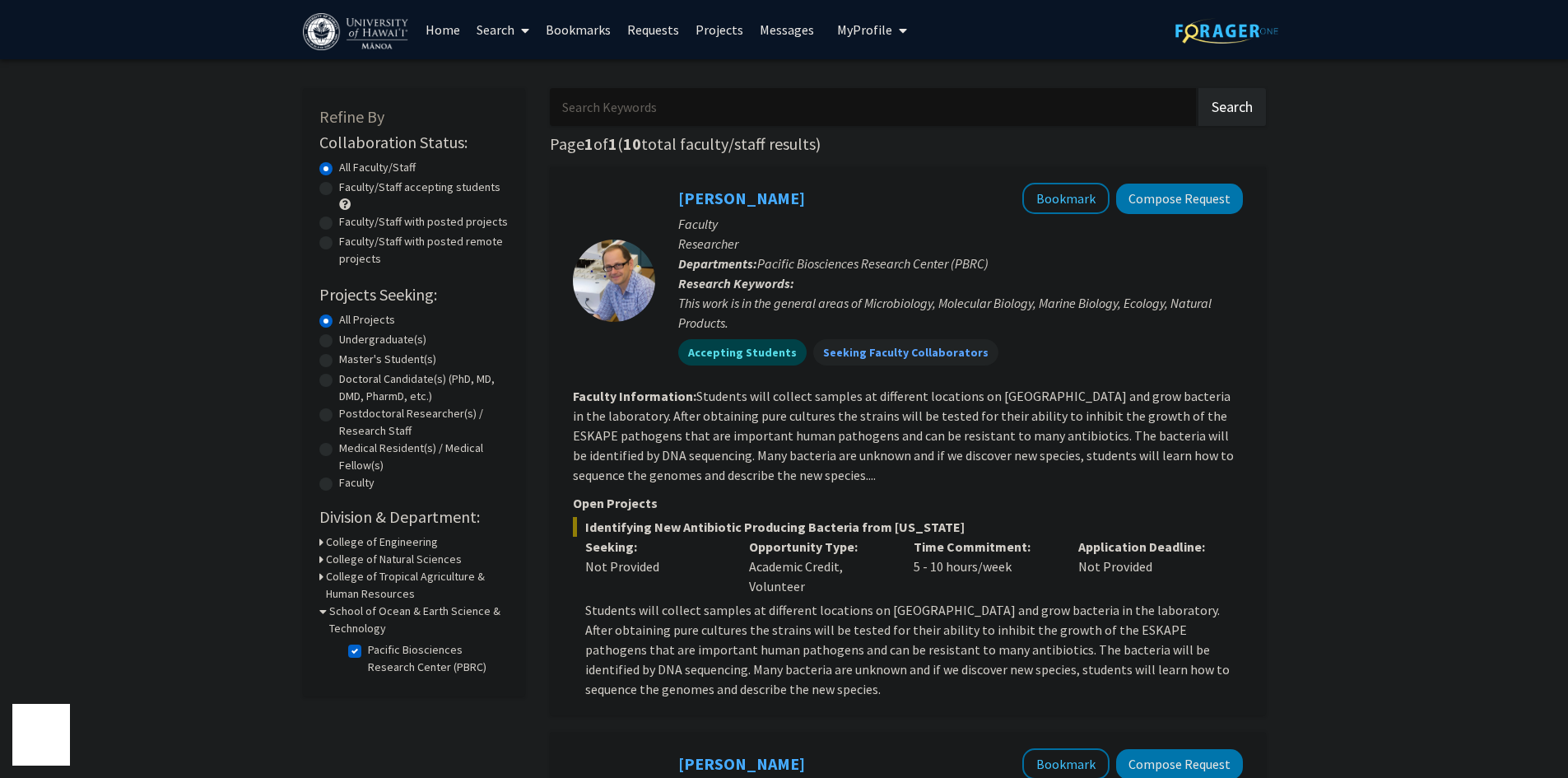
click at [347, 622] on h3 "School of Ocean & Earth Science & Technology" at bounding box center [418, 621] width 179 height 35
click at [347, 621] on h3 "School of Ocean & Earth Science & Technology" at bounding box center [418, 621] width 183 height 35
click at [367, 595] on h3 "College of Tropical Agriculture & Human Resources" at bounding box center [418, 586] width 183 height 35
click at [373, 617] on label "Tropical Plant and Soil Sciences" at bounding box center [437, 624] width 137 height 35
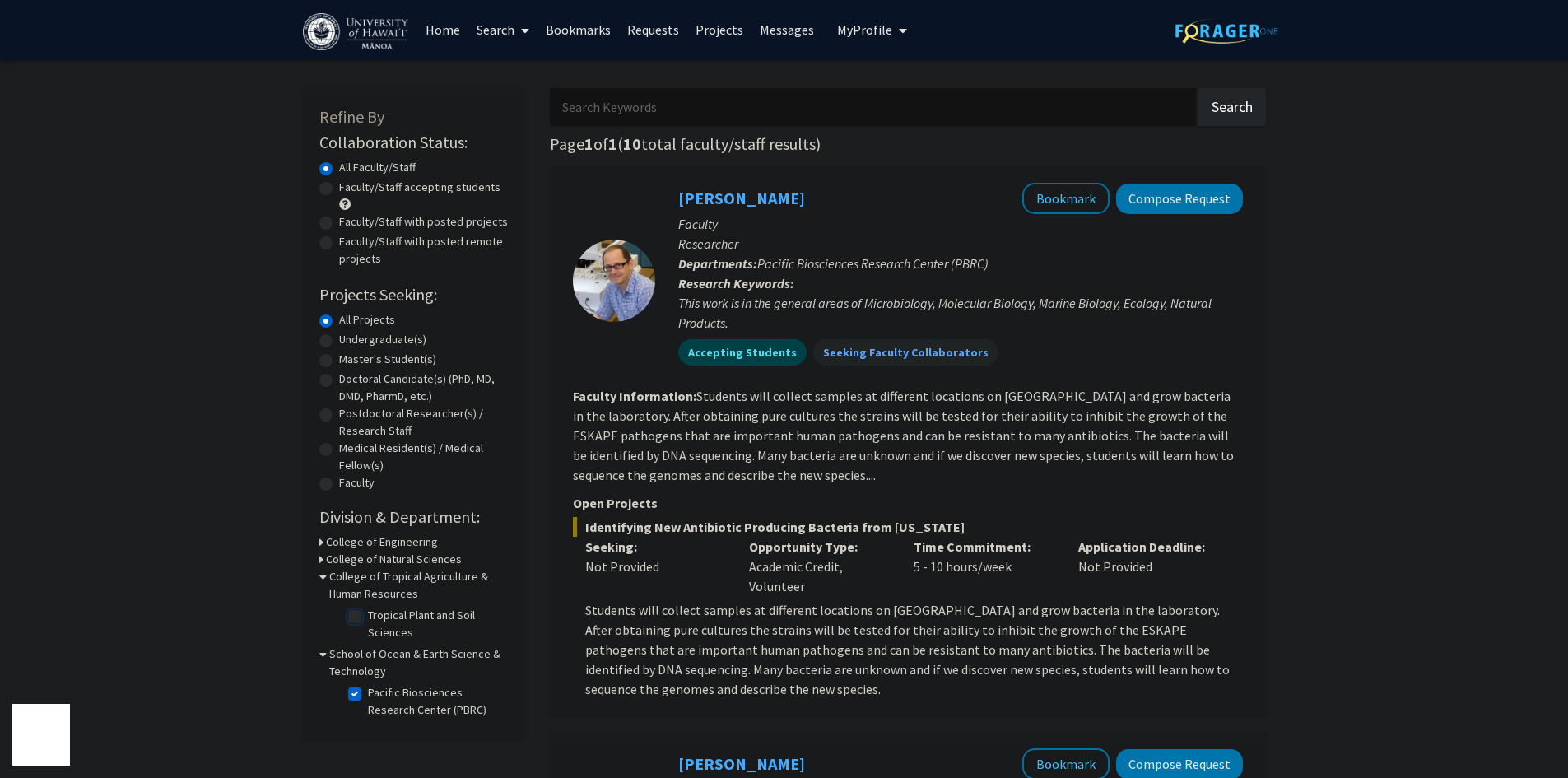
click at [373, 617] on input "Tropical Plant and Soil Sciences" at bounding box center [374, 613] width 11 height 11
checkbox input "true"
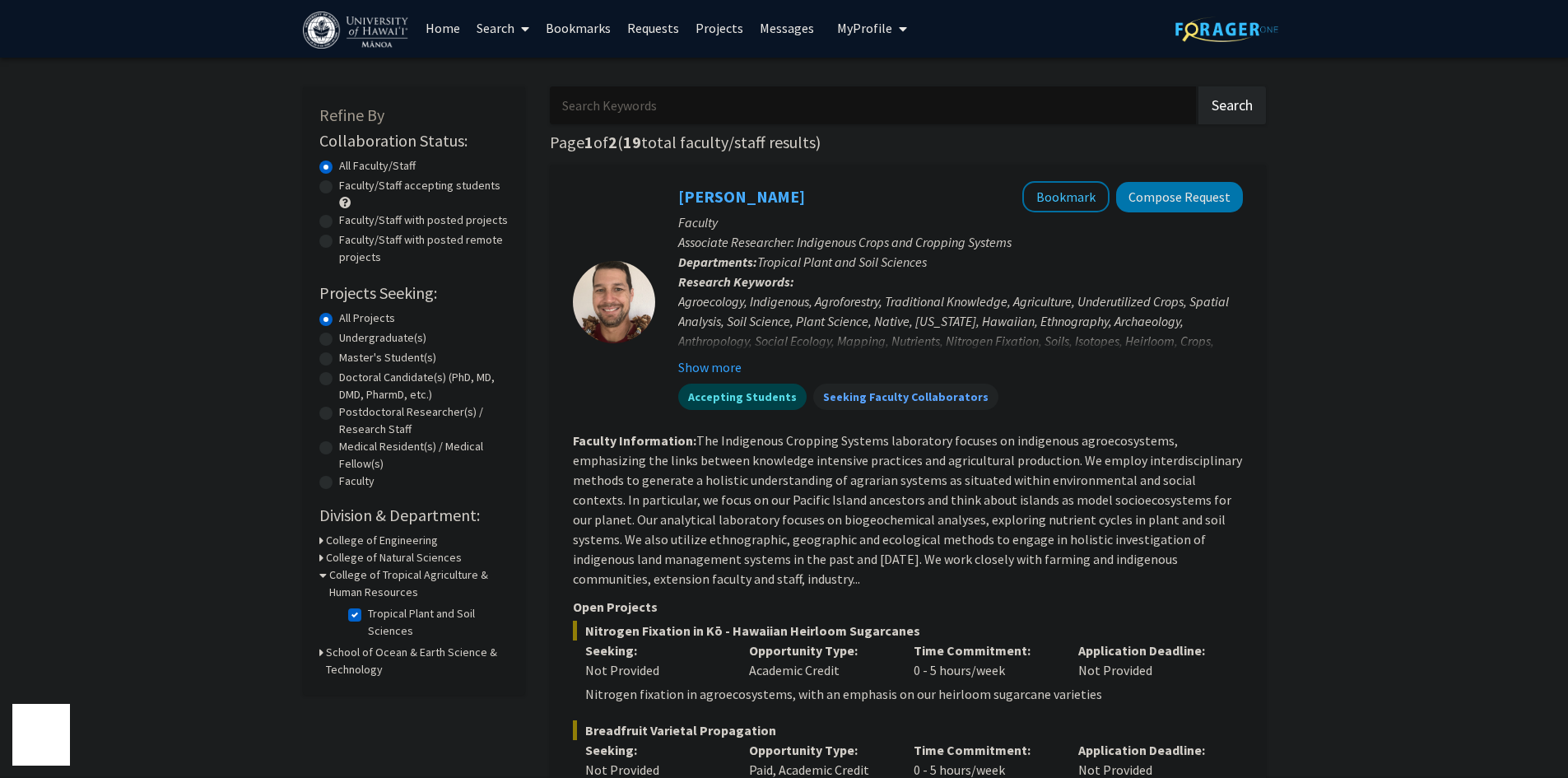
scroll to position [411, 0]
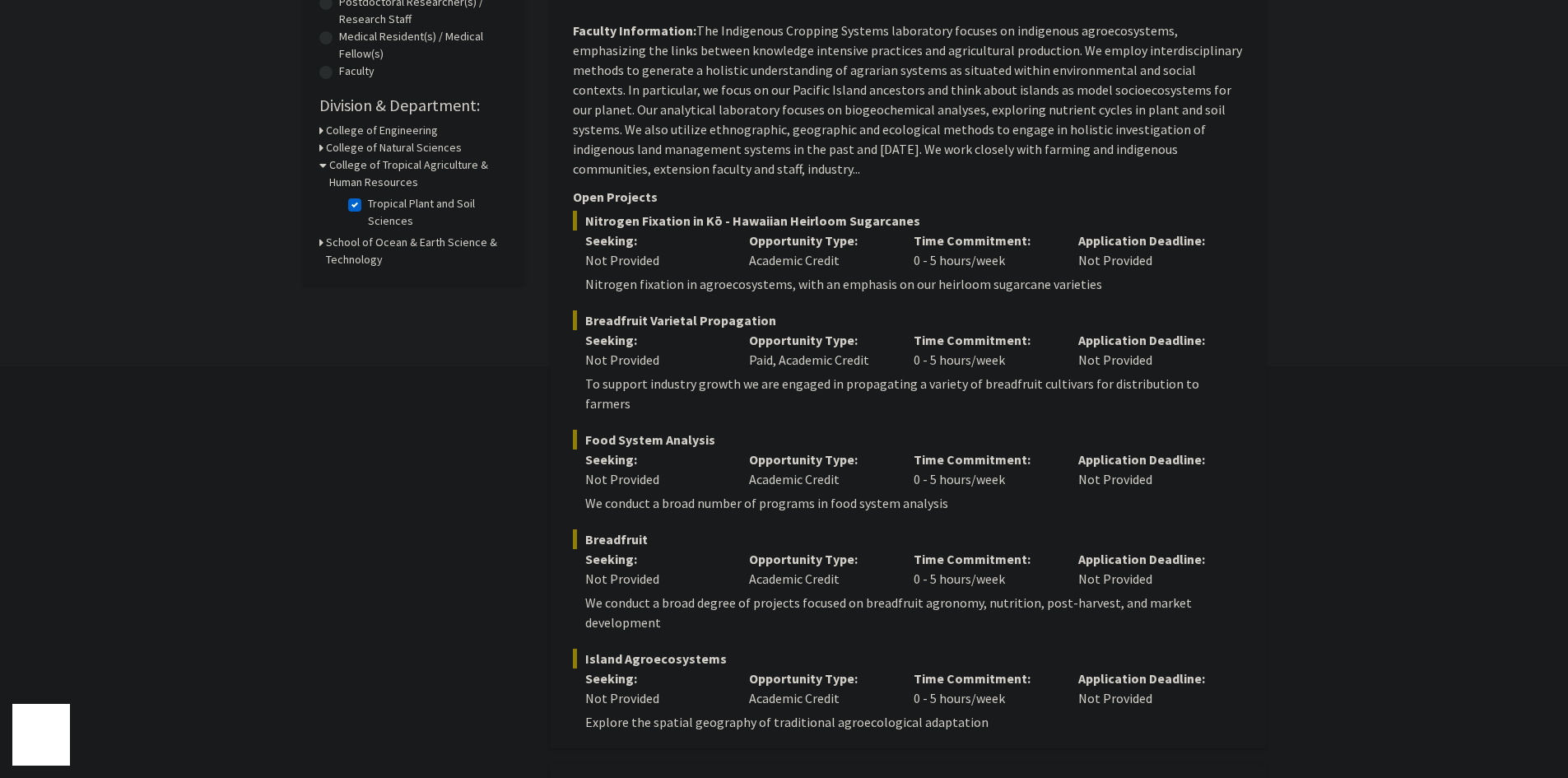
click at [368, 204] on label "Tropical Plant and Soil Sciences" at bounding box center [437, 213] width 137 height 35
click at [368, 204] on input "Tropical Plant and Soil Sciences" at bounding box center [374, 201] width 11 height 11
checkbox input "false"
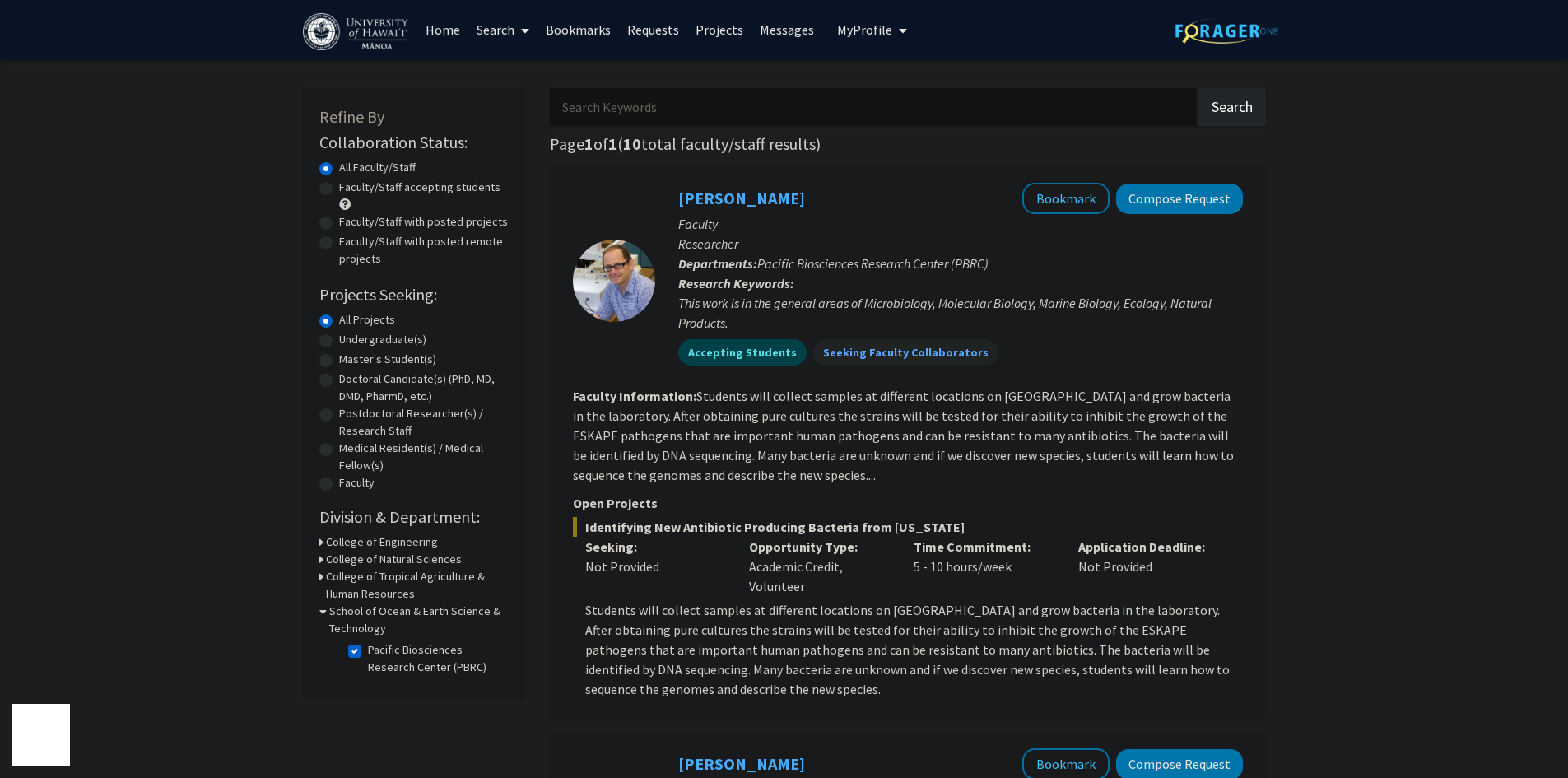
click at [364, 649] on fg-checkbox "Pacific Biosciences Research Center (PBRC) Pacific Biosciences Research Center …" at bounding box center [426, 659] width 156 height 35
click at [368, 652] on label "Pacific Biosciences Research Center (PBRC)" at bounding box center [437, 659] width 137 height 35
click at [368, 652] on input "Pacific Biosciences Research Center (PBRC)" at bounding box center [374, 647] width 11 height 11
checkbox input "false"
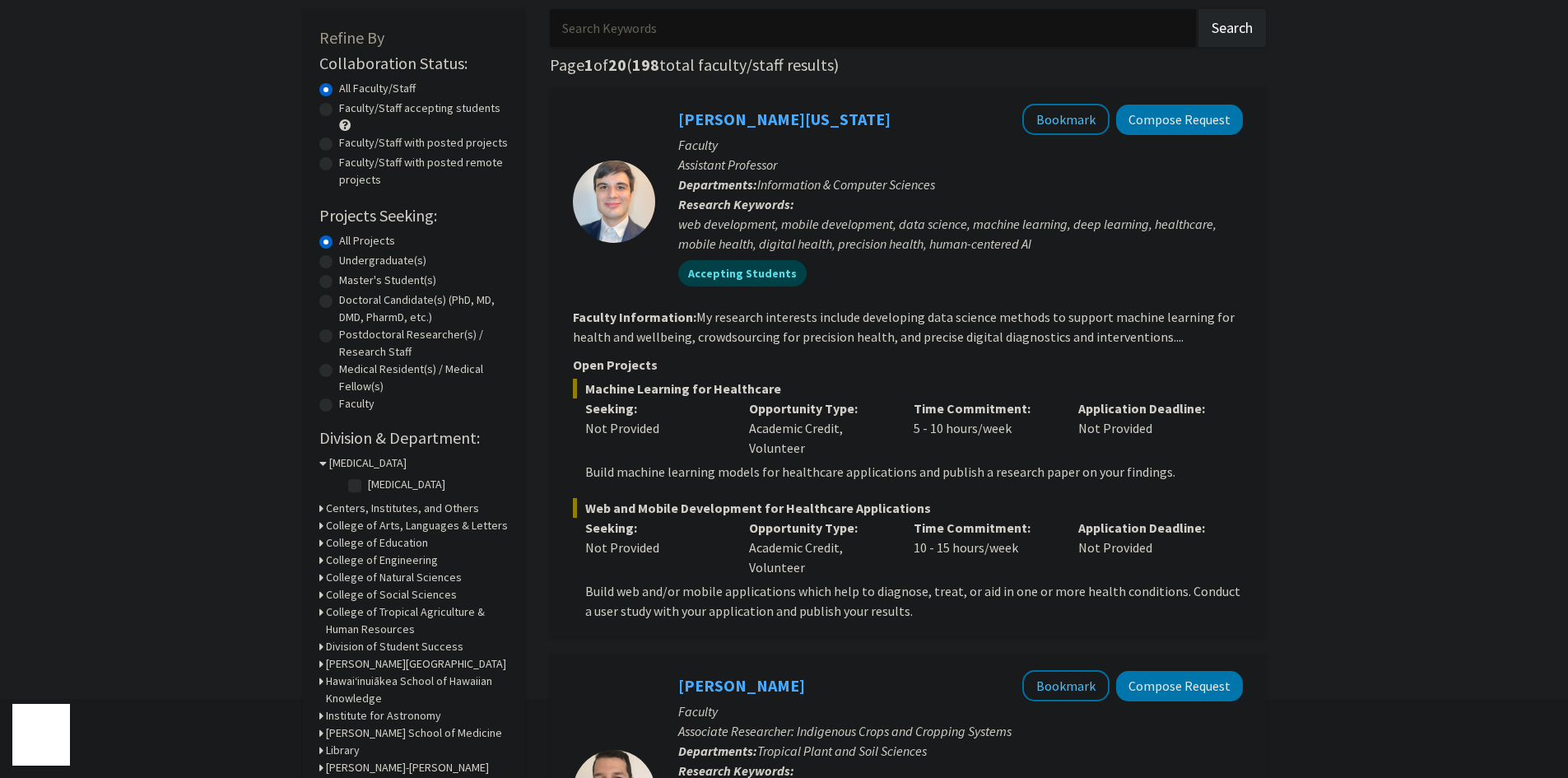
scroll to position [577, 0]
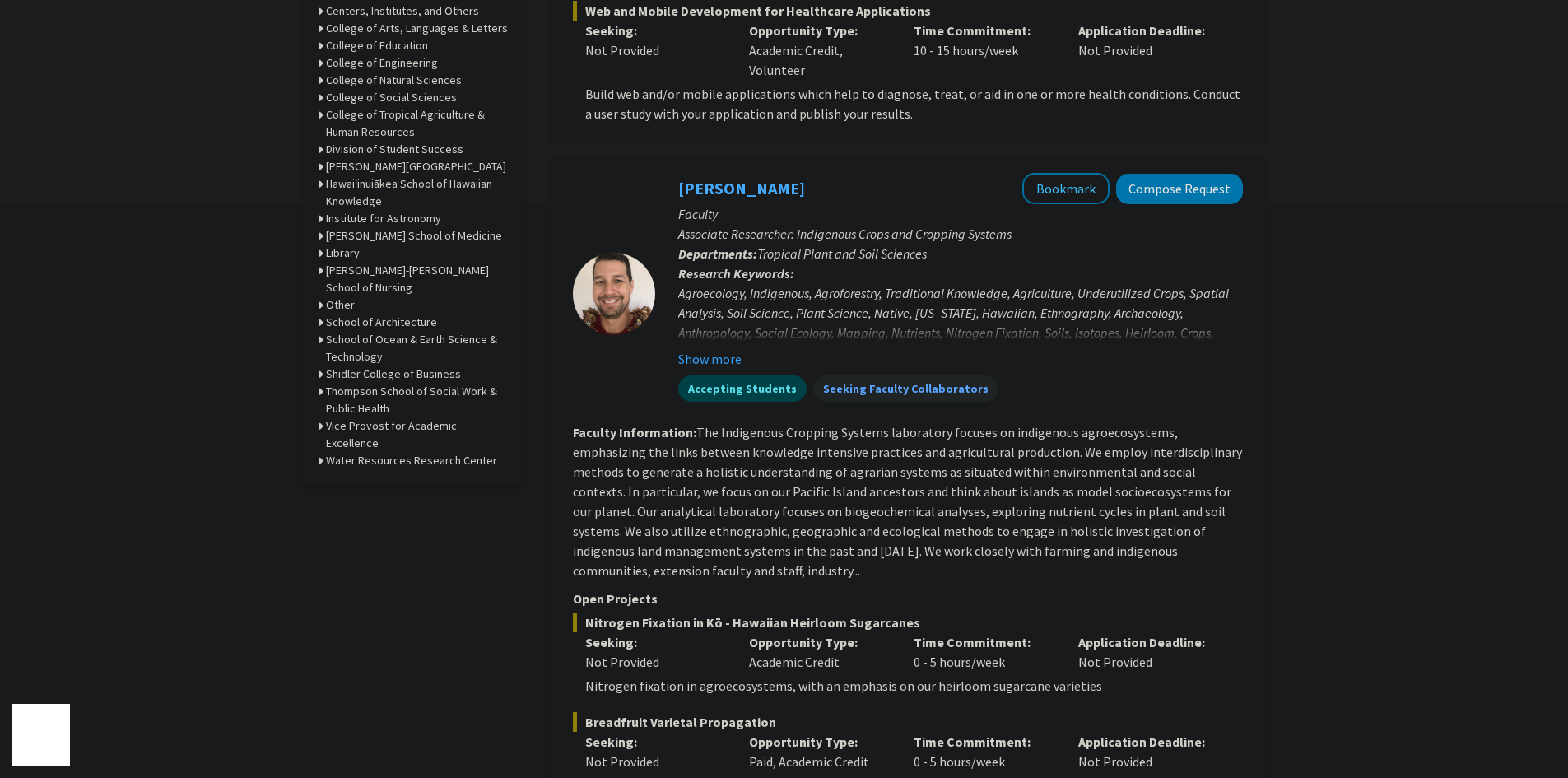
click at [376, 340] on h3 "School of Ocean & Earth Science & Technology" at bounding box center [418, 348] width 183 height 35
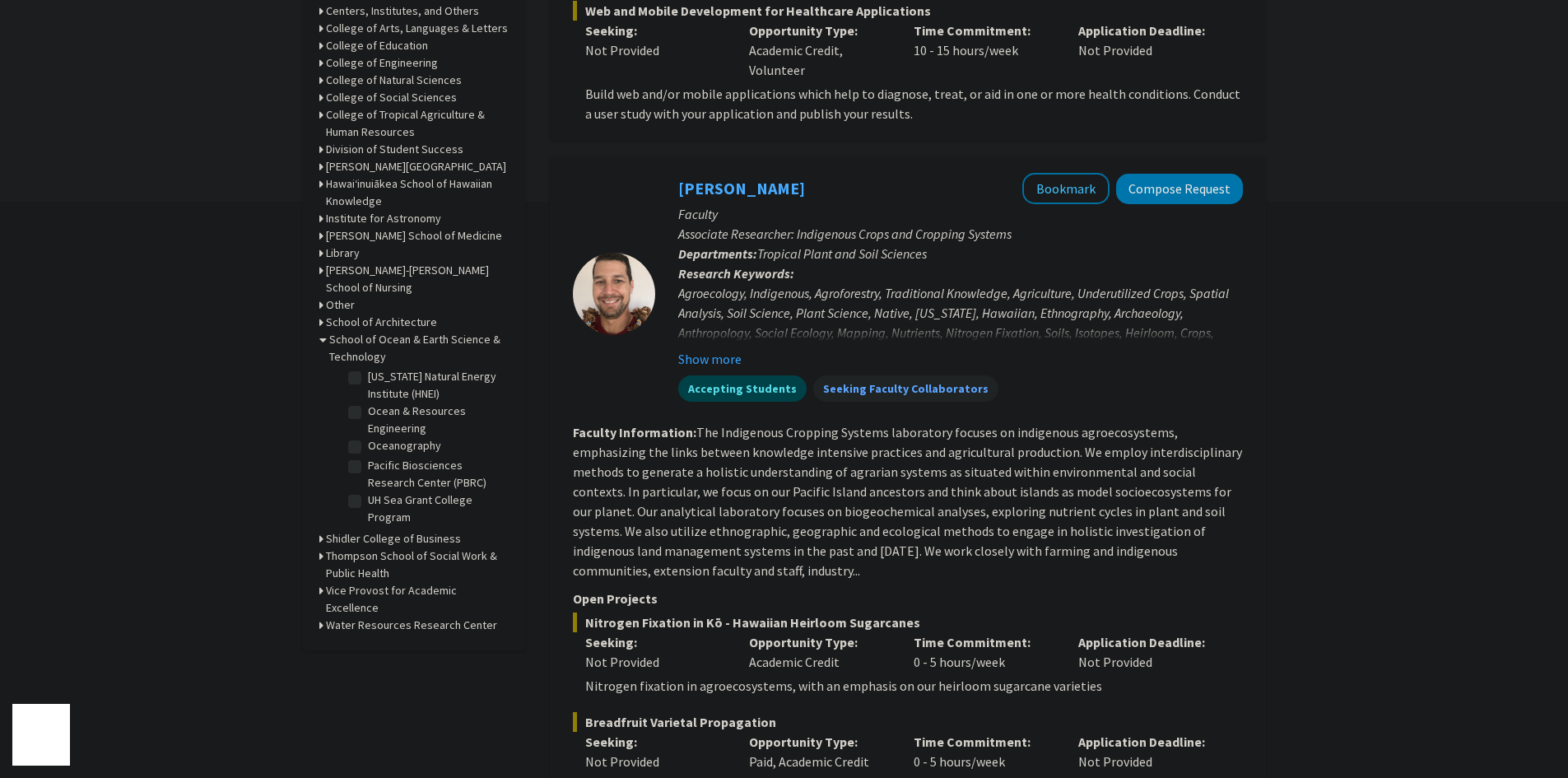
scroll to position [33, 0]
click at [368, 402] on label "Earth Sciences" at bounding box center [405, 404] width 73 height 17
click at [368, 402] on input "Earth Sciences" at bounding box center [374, 401] width 11 height 11
checkbox input "true"
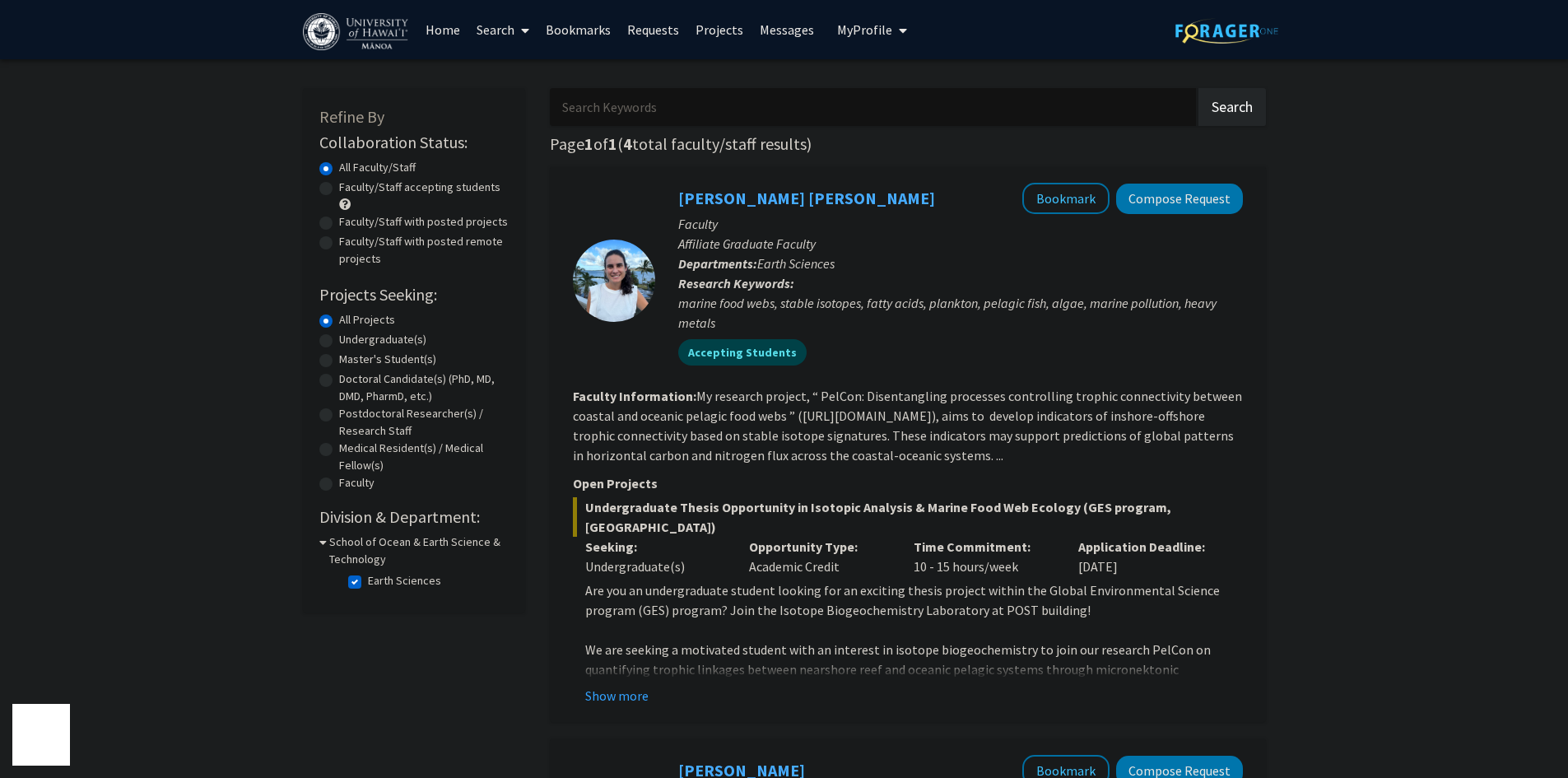
click at [368, 580] on label "Earth Sciences" at bounding box center [405, 581] width 73 height 17
click at [368, 580] on input "Earth Sciences" at bounding box center [374, 578] width 11 height 11
checkbox input "false"
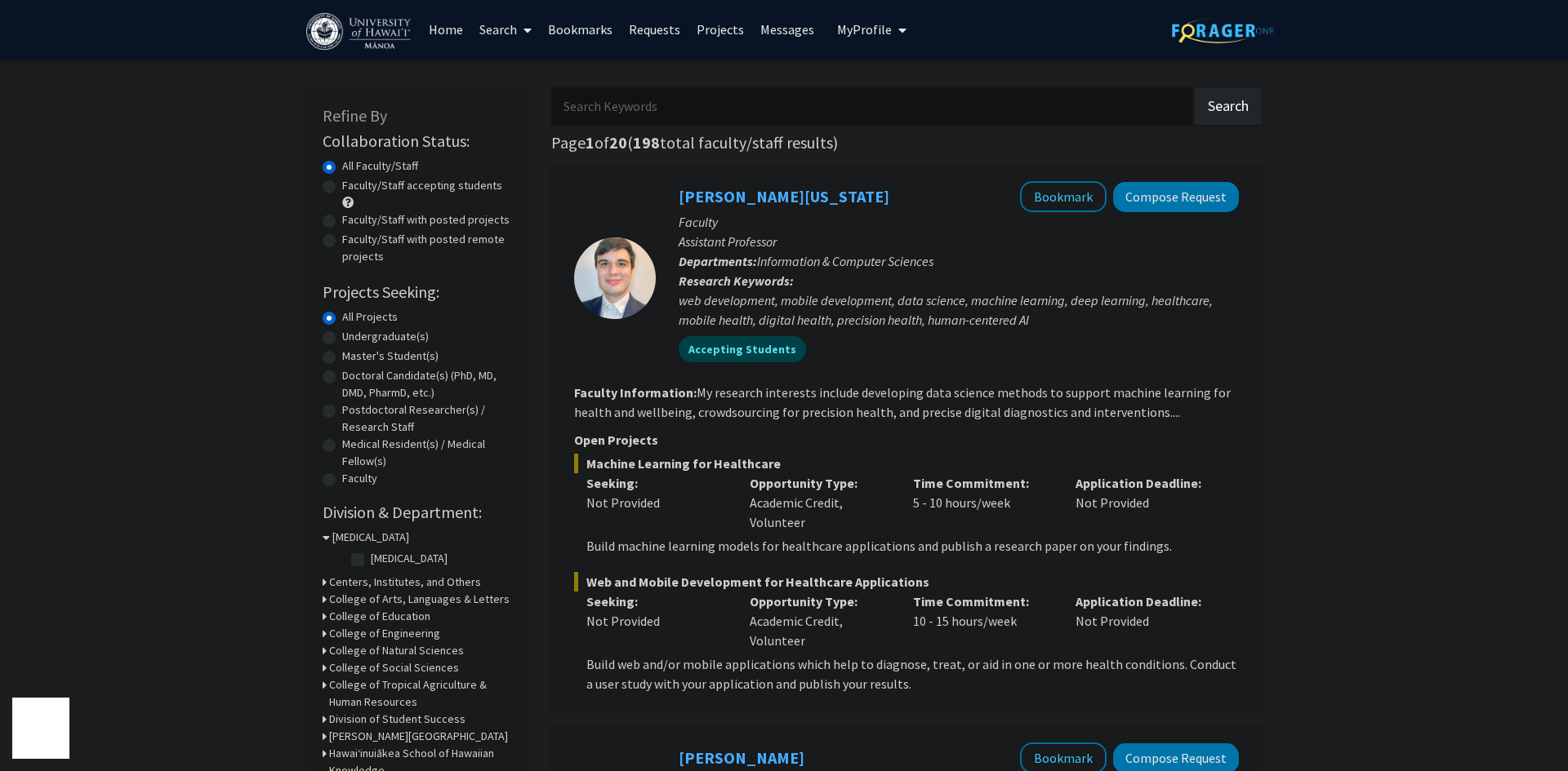
click at [686, 98] on input "Search Keywords" at bounding box center [871, 105] width 641 height 37
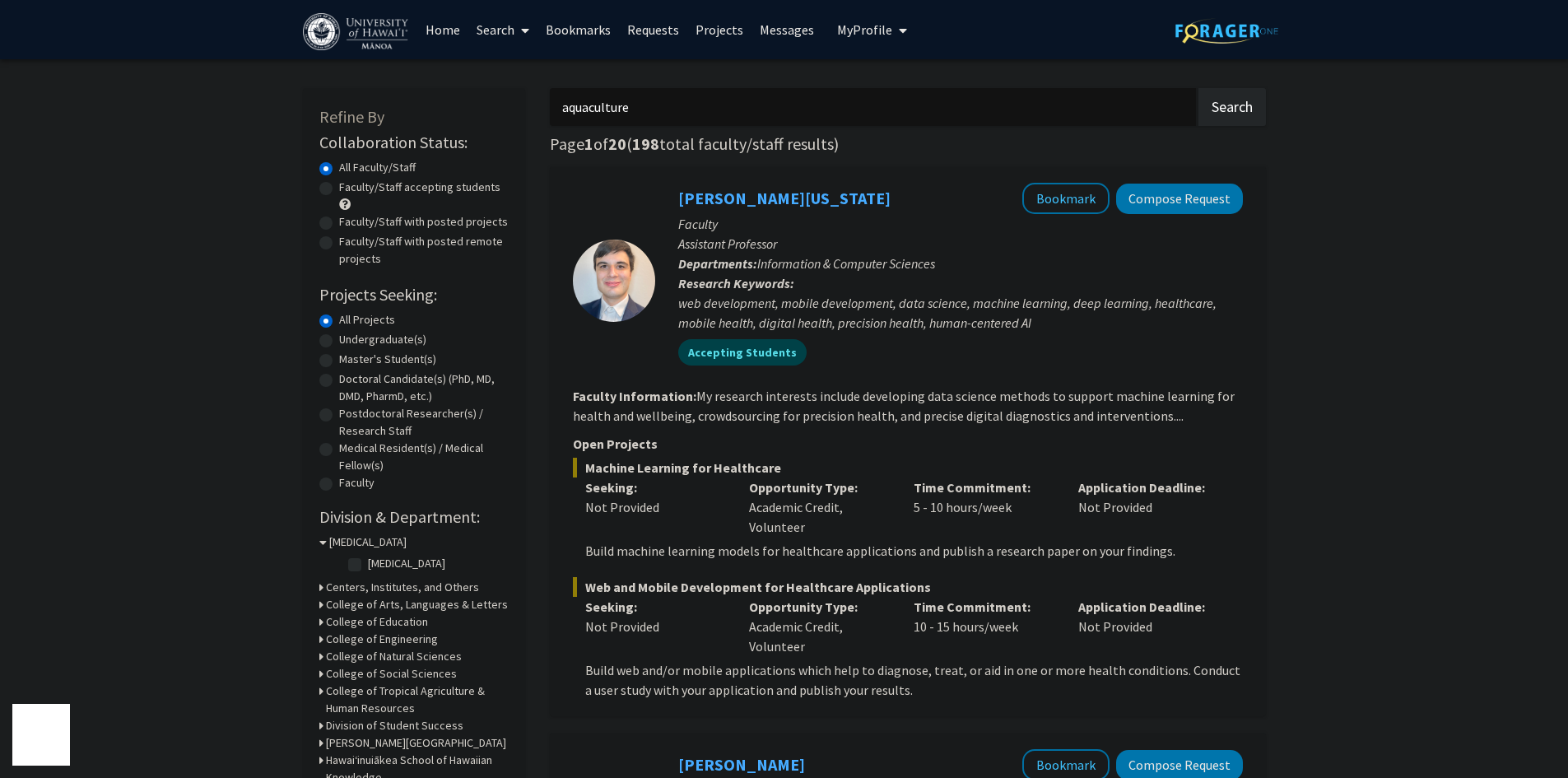
type input "aquaculture"
click at [1199, 88] on button "Search" at bounding box center [1233, 106] width 68 height 37
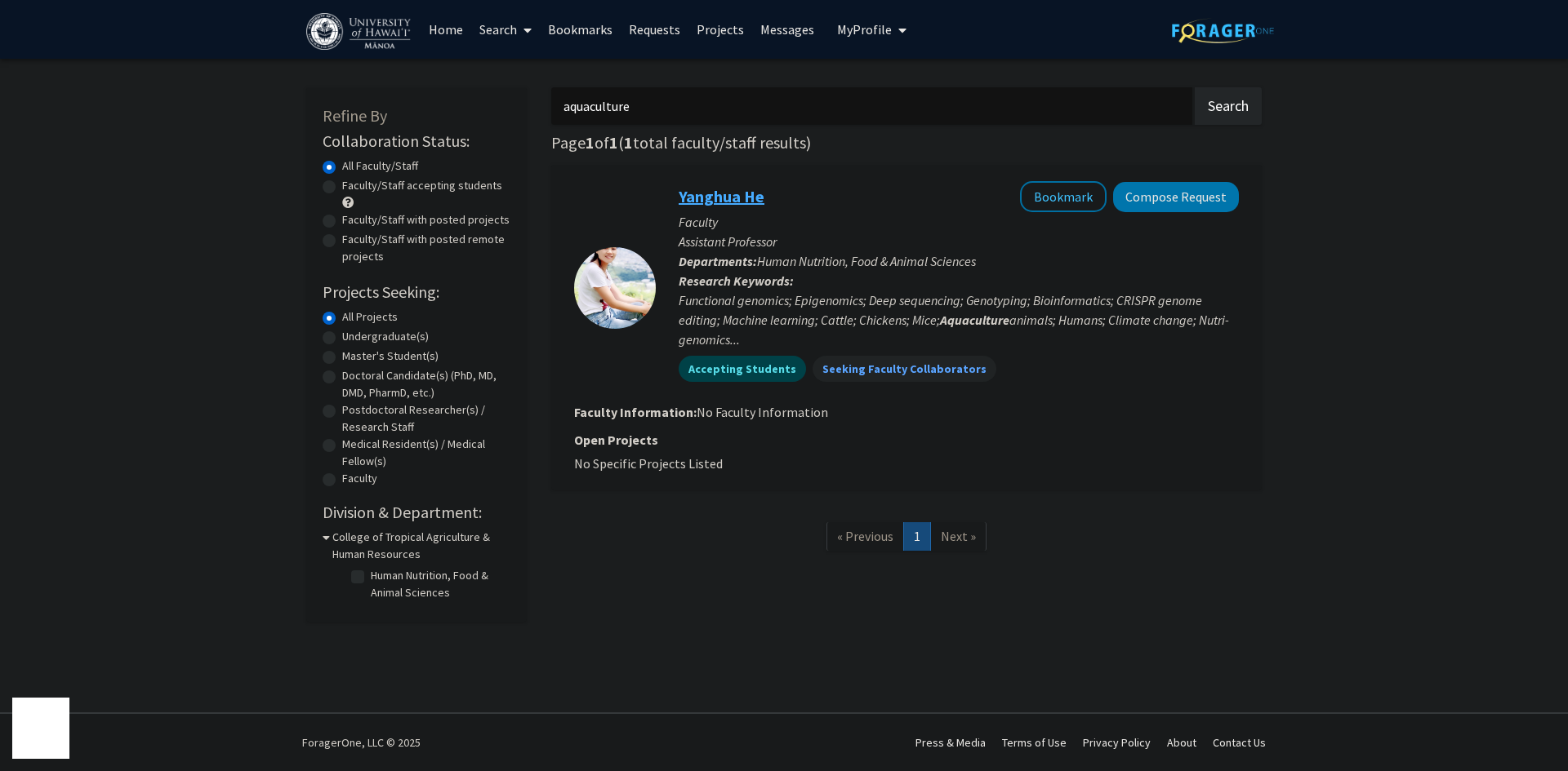
click at [751, 191] on link "Yanghua He" at bounding box center [721, 196] width 86 height 21
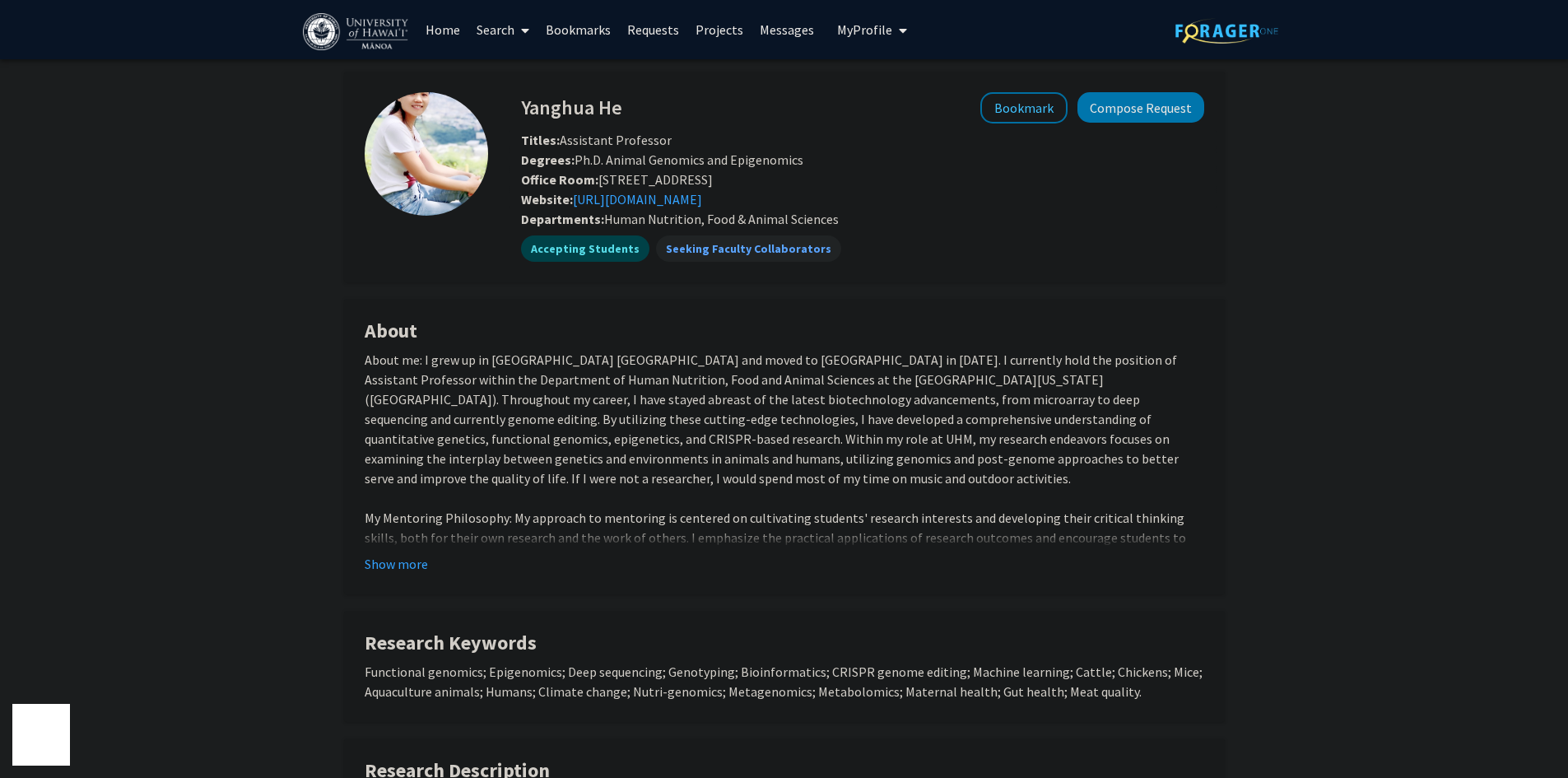
click at [446, 562] on div "Show more" at bounding box center [784, 564] width 840 height 20
click at [424, 554] on div "Show more" at bounding box center [784, 564] width 840 height 20
click at [411, 559] on button "Show more" at bounding box center [396, 564] width 63 height 20
